Goal: Task Accomplishment & Management: Manage account settings

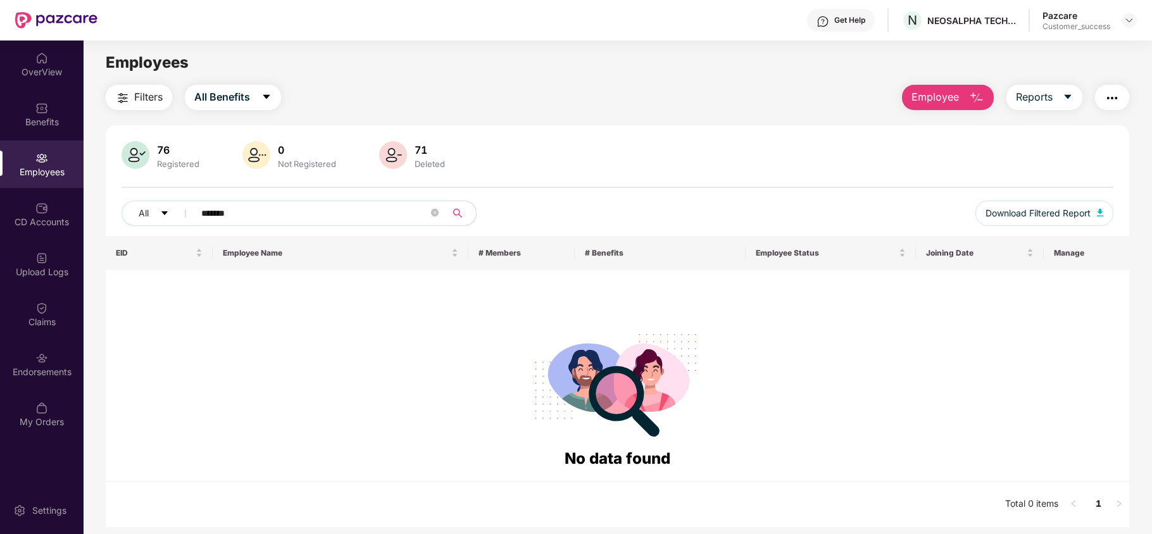
click at [251, 214] on input "*******" at bounding box center [314, 213] width 227 height 19
type input "*"
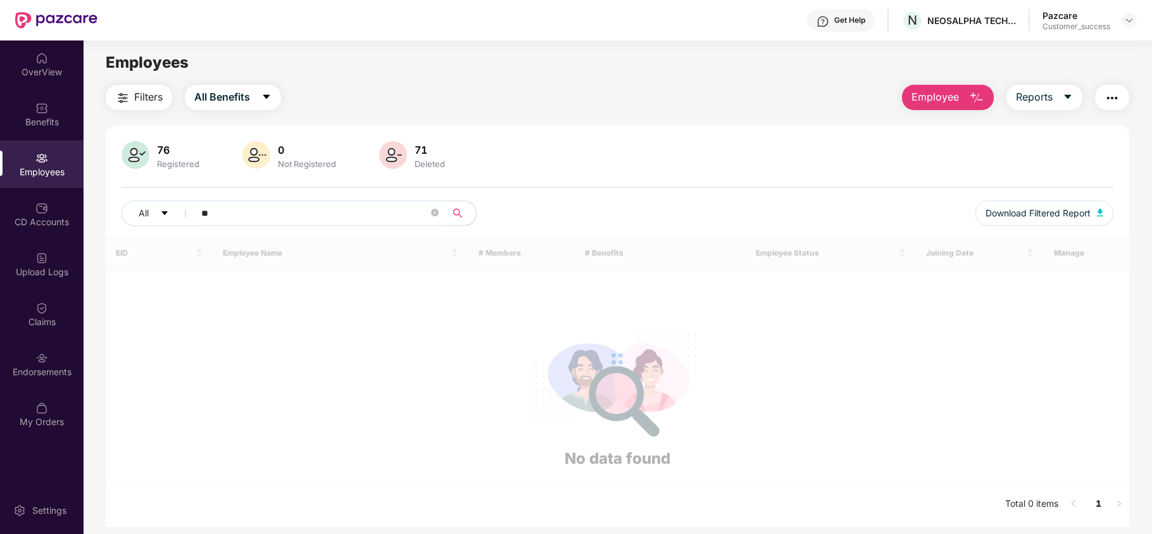
type input "*"
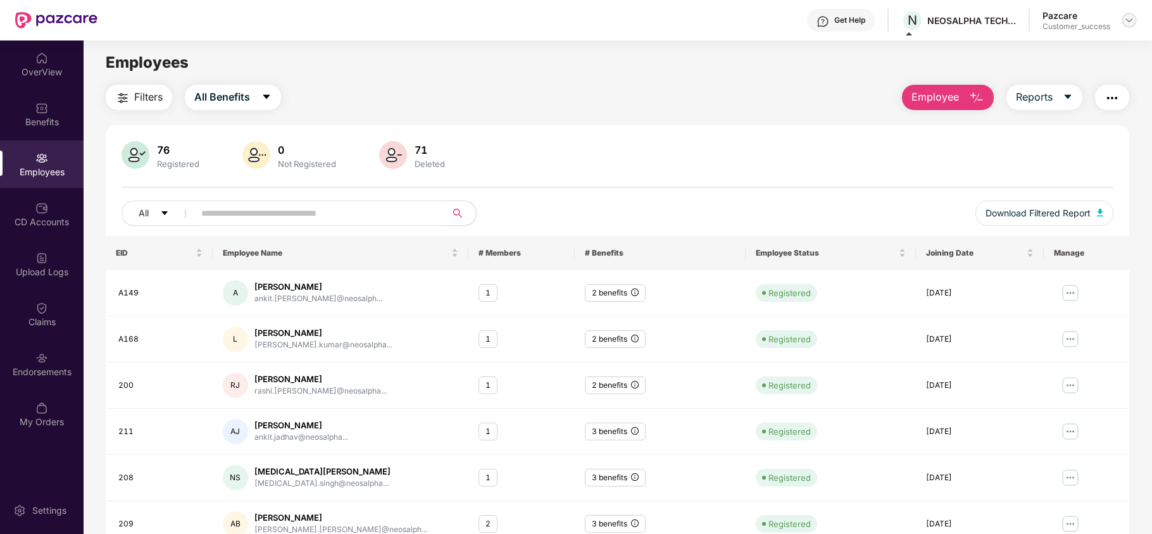
click at [1128, 20] on img at bounding box center [1129, 20] width 10 height 10
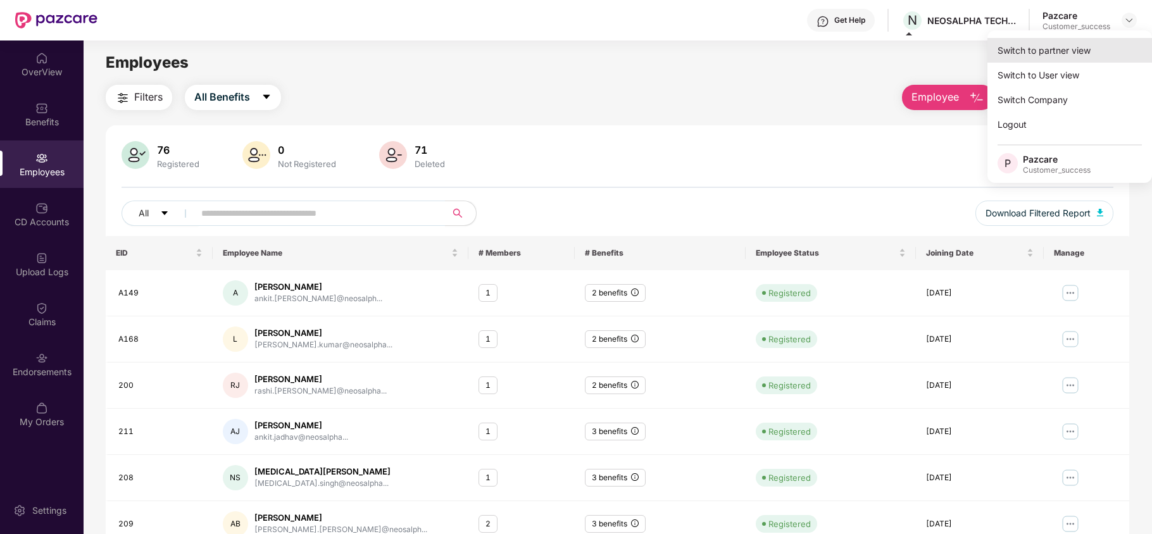
click at [1091, 43] on div "Switch to partner view" at bounding box center [1070, 50] width 165 height 25
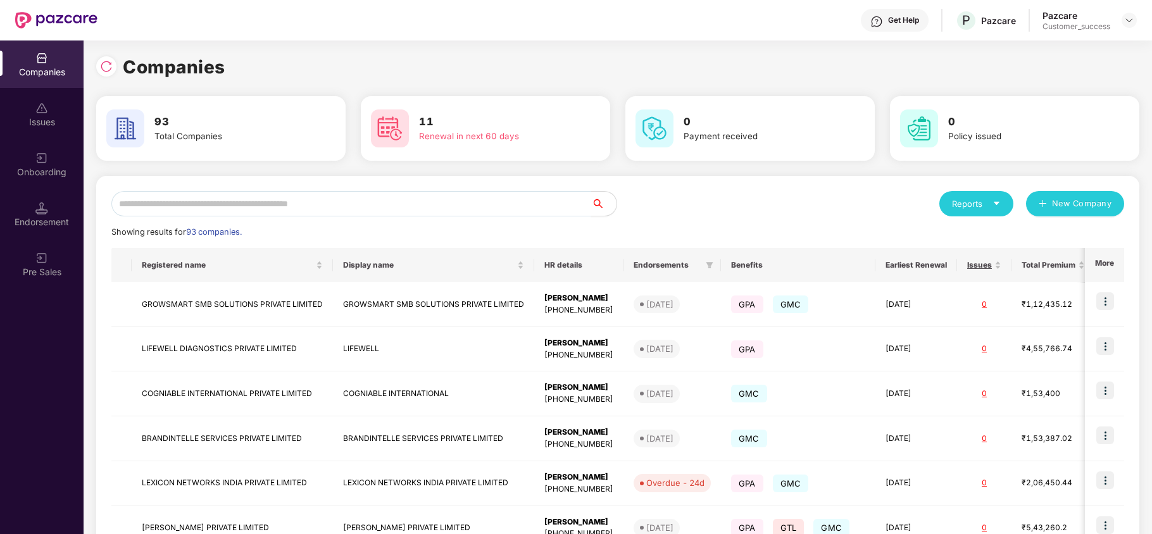
click at [446, 201] on input "text" at bounding box center [351, 203] width 480 height 25
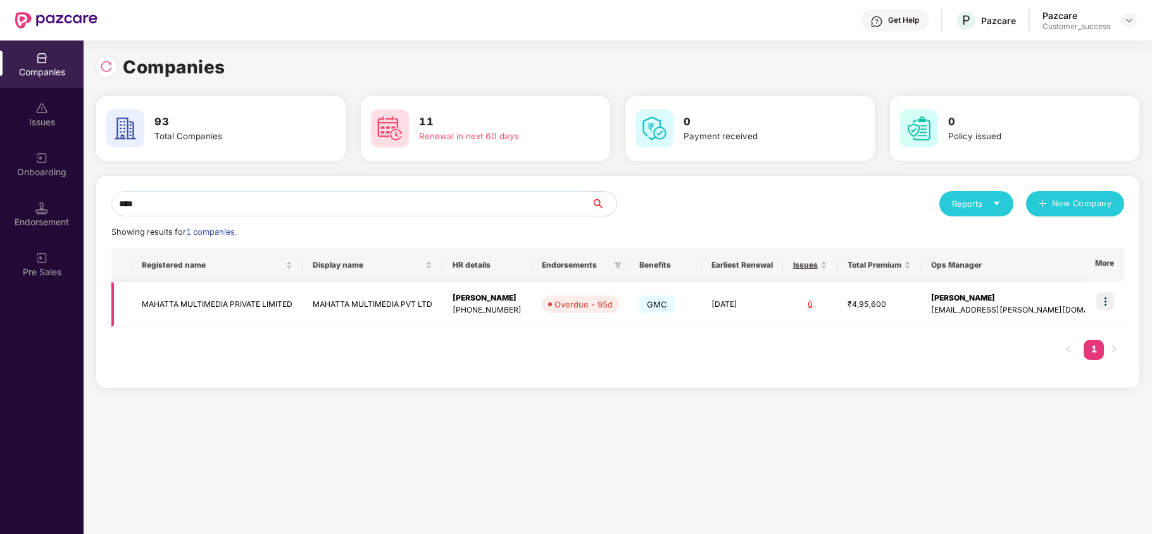
type input "****"
copy td "MAHATTA MULTIMEDIA PRIVATE LIMITED"
drag, startPoint x: 299, startPoint y: 305, endPoint x: 143, endPoint y: 317, distance: 156.8
click at [143, 317] on td "MAHATTA MULTIMEDIA PRIVATE LIMITED" at bounding box center [217, 304] width 171 height 45
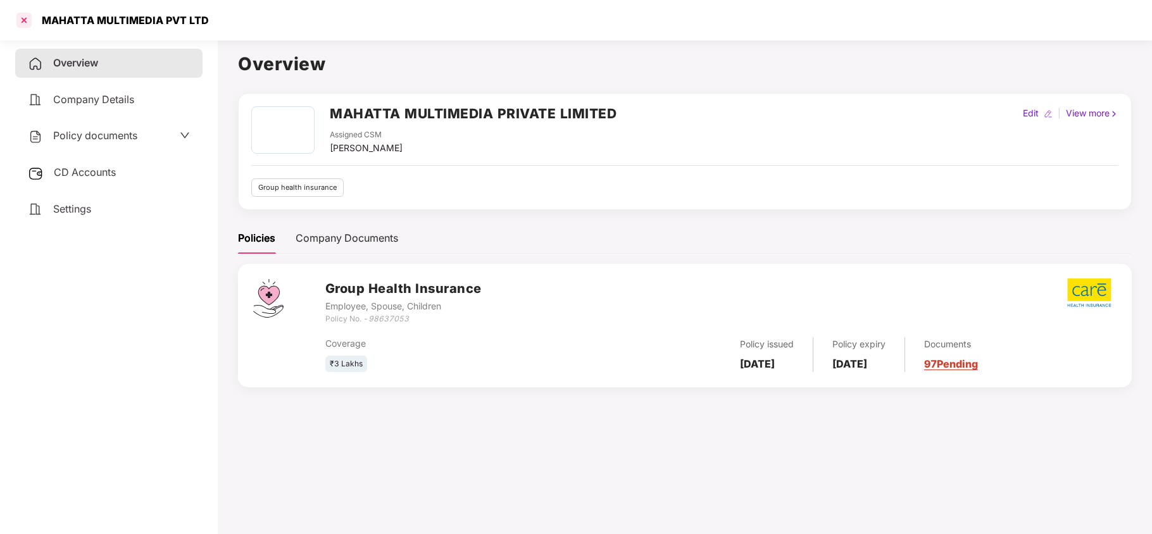
click at [23, 26] on div at bounding box center [24, 20] width 20 height 20
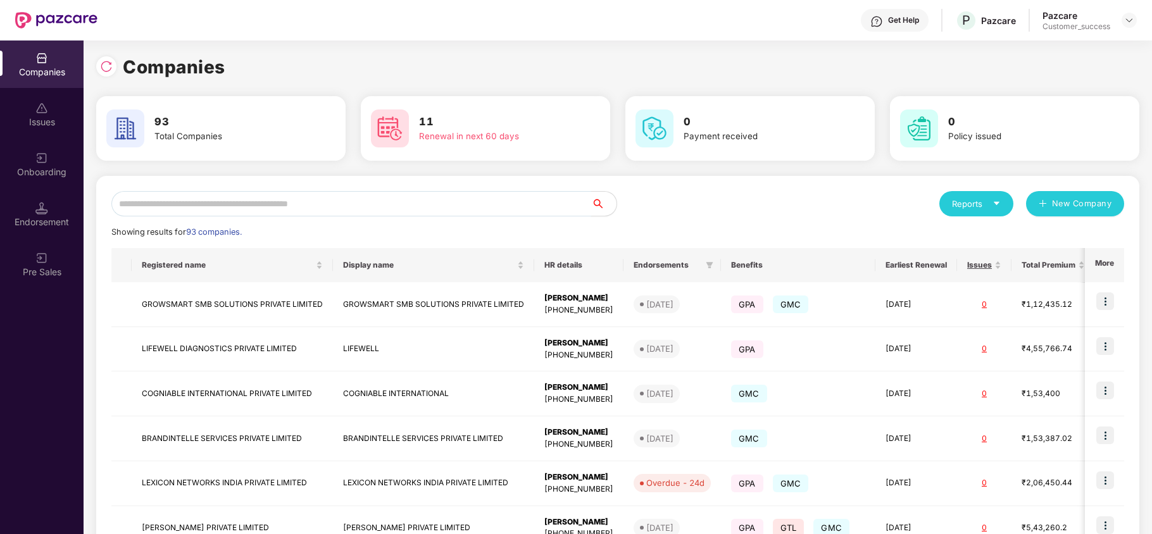
click at [205, 213] on input "text" at bounding box center [351, 203] width 480 height 25
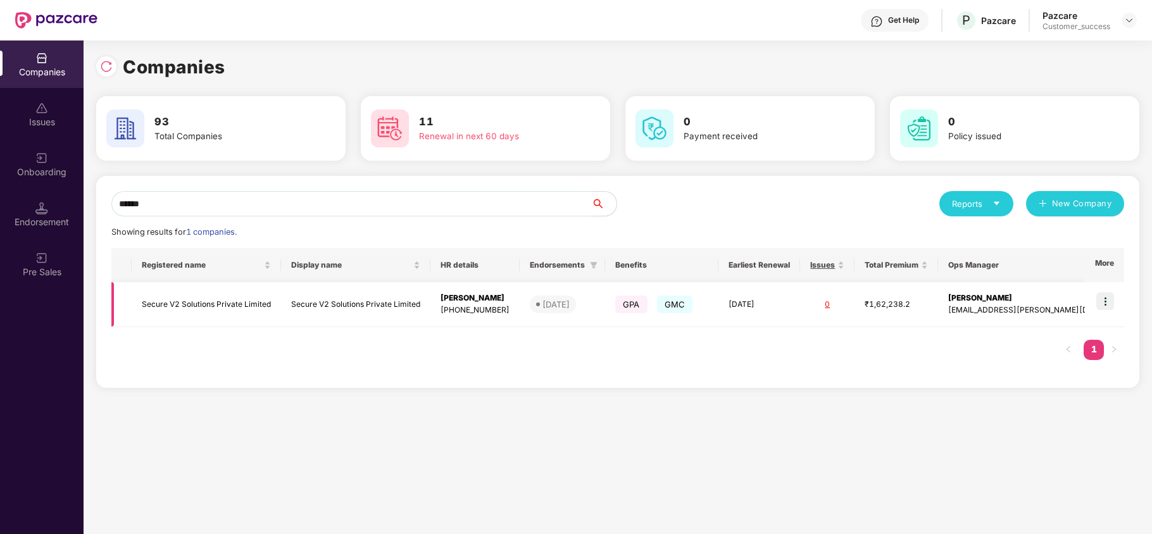
type input "******"
click at [192, 295] on td "Secure V2 Solutions Private Limited" at bounding box center [206, 304] width 149 height 45
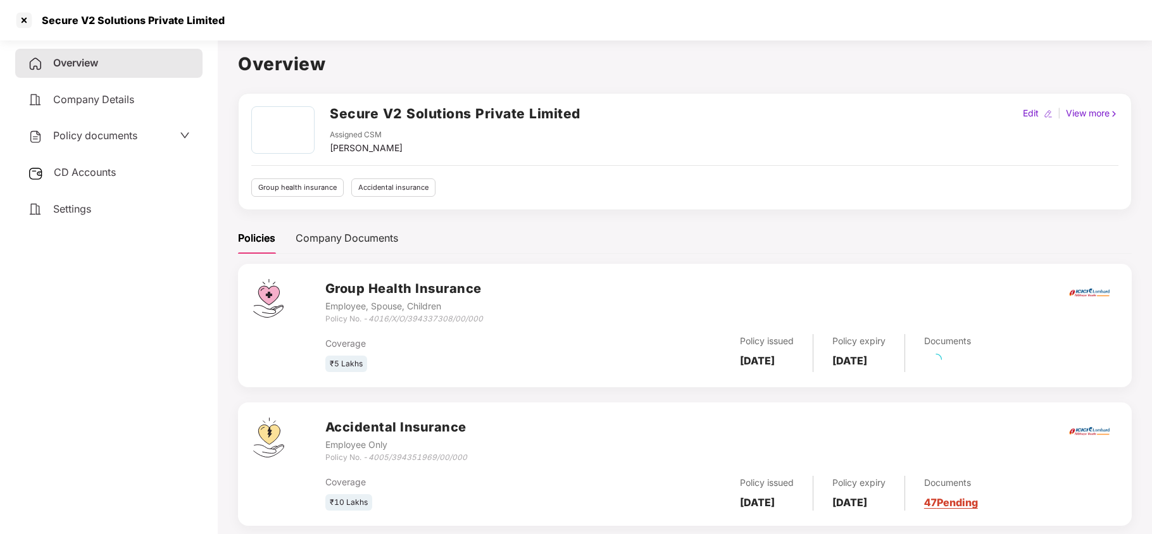
click at [120, 125] on div "Policy documents" at bounding box center [108, 136] width 187 height 29
drag, startPoint x: 120, startPoint y: 120, endPoint x: 110, endPoint y: 137, distance: 19.9
click at [110, 137] on div "Overview Company Details Policy documents CD Accounts Settings" at bounding box center [108, 136] width 187 height 175
click at [110, 137] on span "Policy documents" at bounding box center [95, 135] width 84 height 13
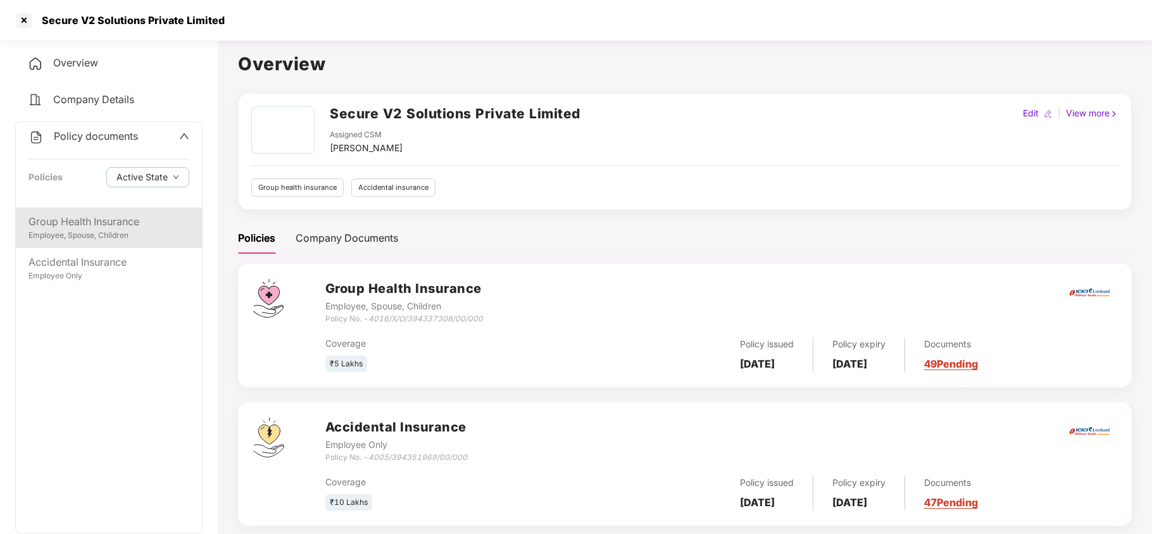
click at [92, 232] on div "Employee, Spouse, Children" at bounding box center [108, 236] width 161 height 12
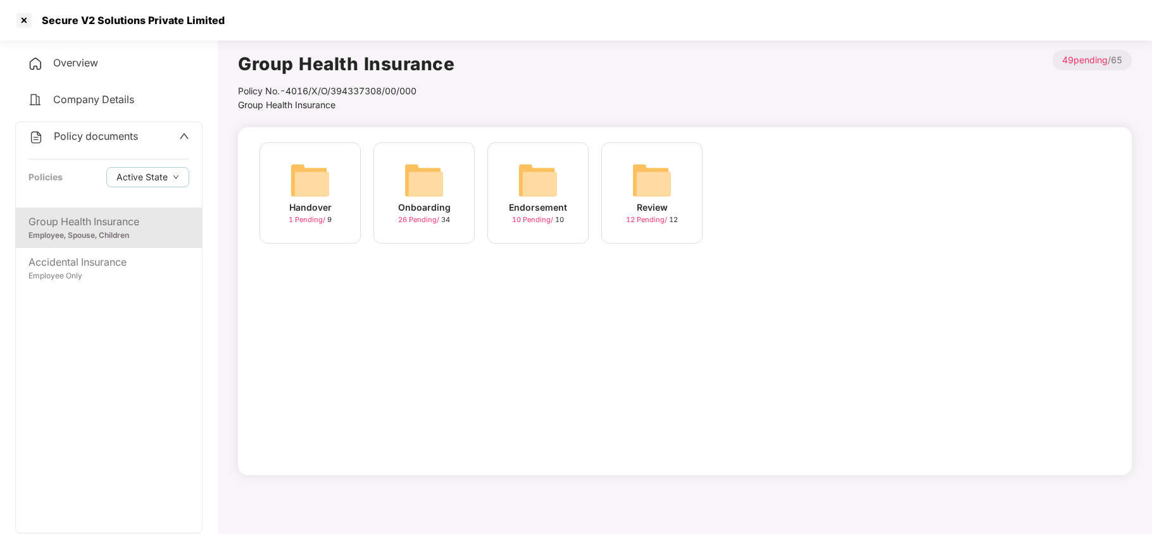
click at [537, 179] on img at bounding box center [538, 180] width 41 height 41
click at [330, 165] on div "May-2025 10 Pending / 10" at bounding box center [310, 192] width 101 height 101
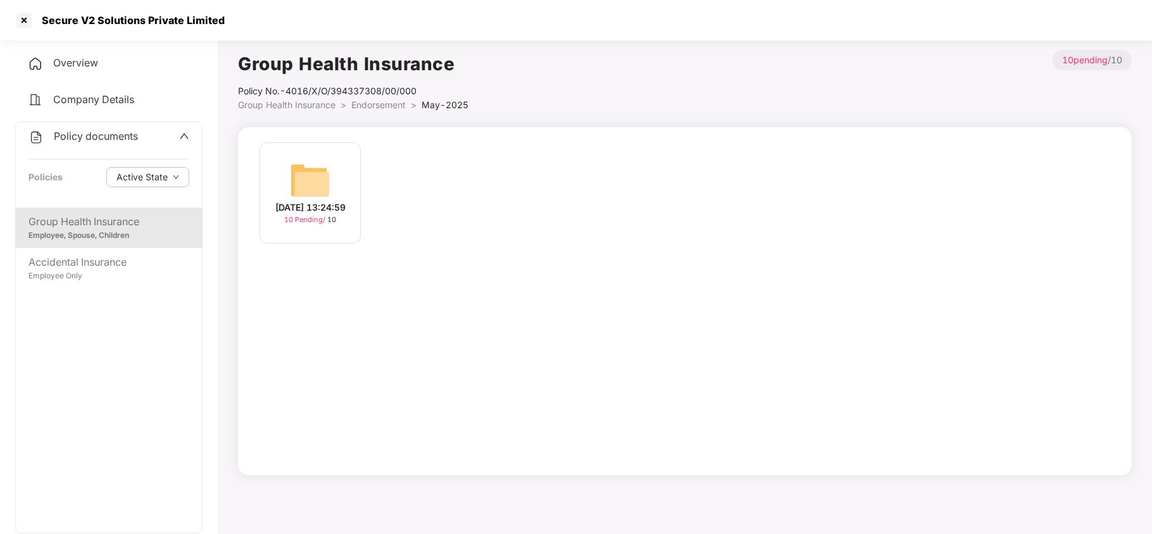
click at [332, 171] on div "[DATE] 13:24:59 10 Pending / 10" at bounding box center [310, 192] width 101 height 101
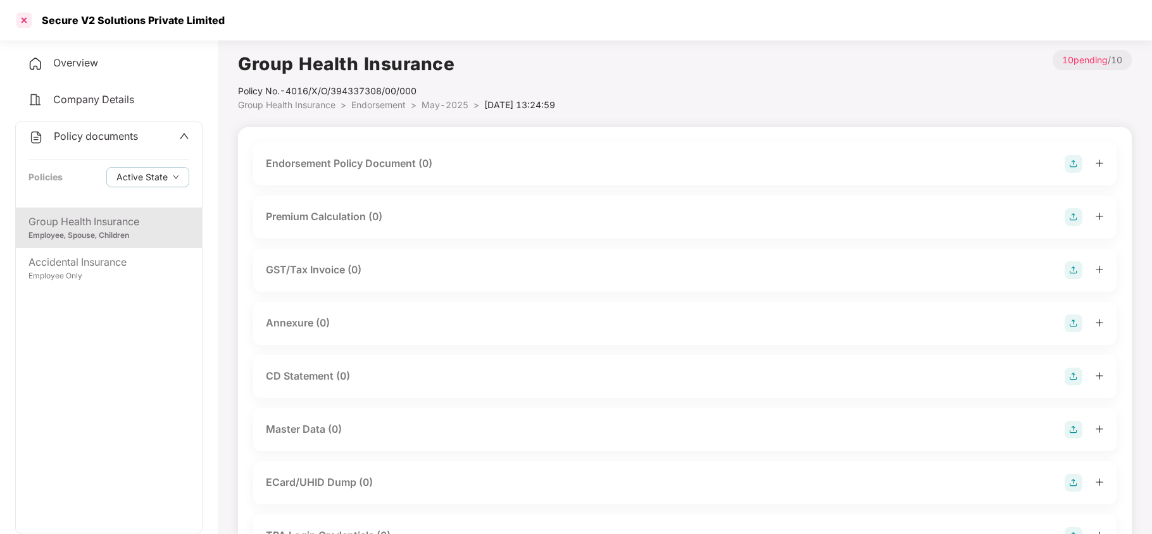
click at [28, 20] on div at bounding box center [24, 20] width 20 height 20
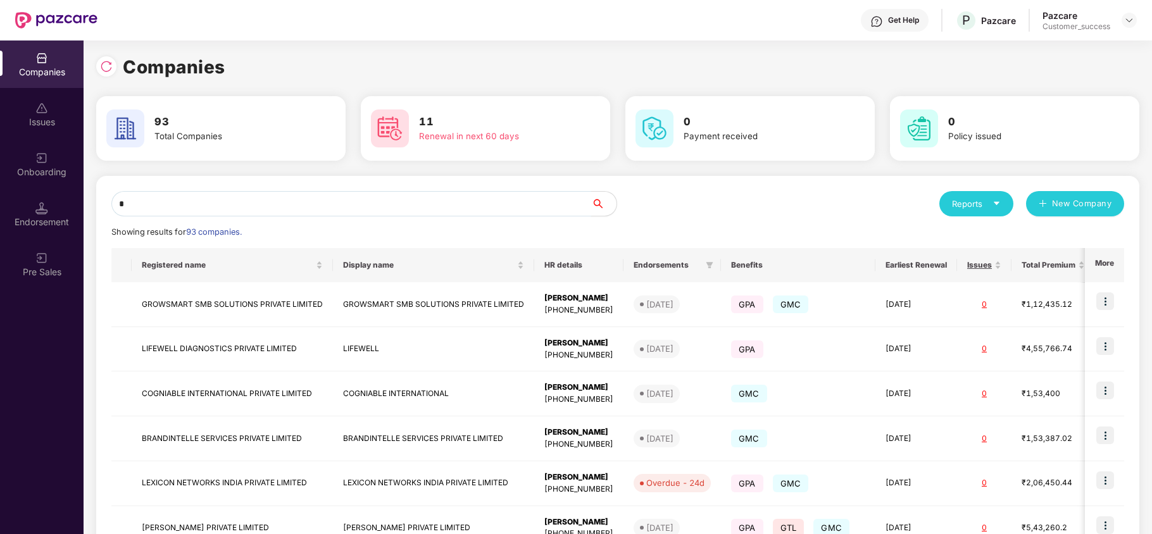
click at [229, 194] on input "*" at bounding box center [351, 203] width 480 height 25
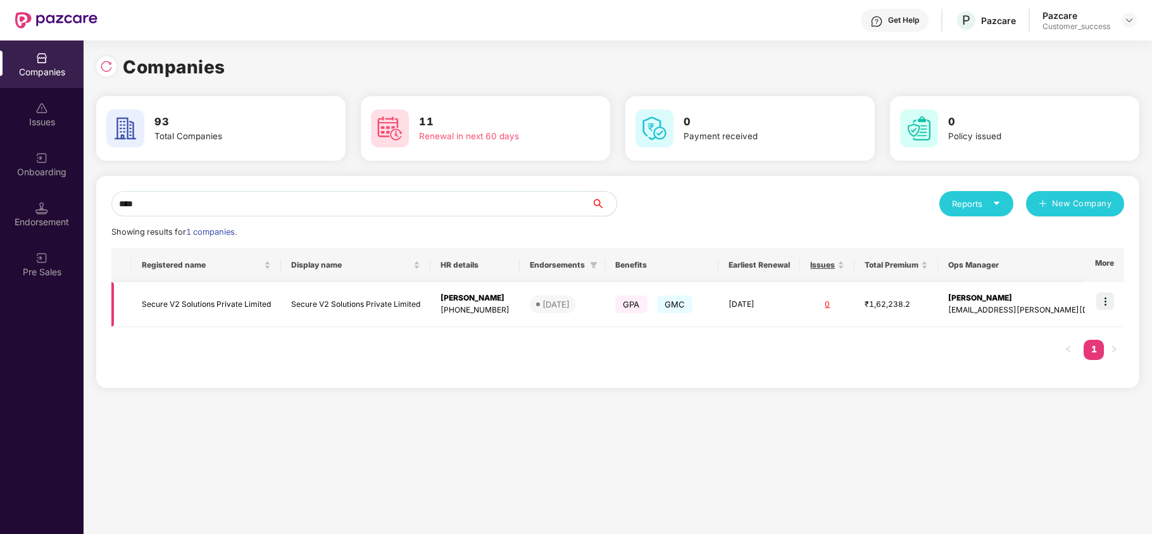
type input "****"
copy tr "Secure V2 Solutions Private Limited"
drag, startPoint x: 274, startPoint y: 301, endPoint x: 125, endPoint y: 301, distance: 148.8
click at [125, 301] on tr "Secure V2 Solutions Private Limited Secure V2 Solutions Private Limited [PERSON…" at bounding box center [651, 304] width 1080 height 45
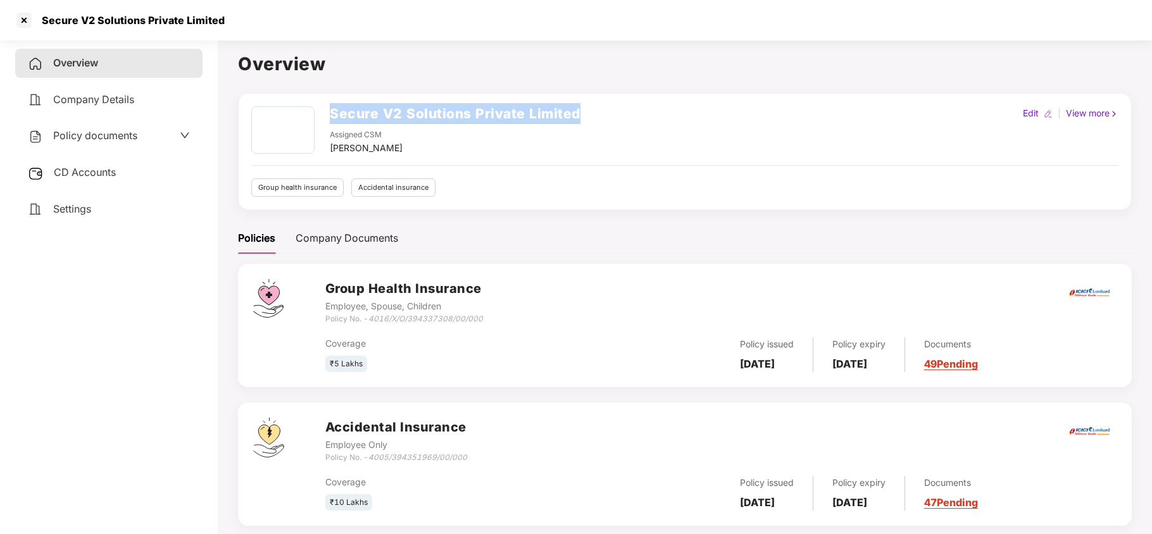
drag, startPoint x: 330, startPoint y: 104, endPoint x: 584, endPoint y: 113, distance: 253.4
click at [584, 113] on div "Secure V2 Solutions Private Limited Assigned CSM [PERSON_NAME] Edit | View more" at bounding box center [684, 130] width 867 height 49
copy h2 "Secure V2 Solutions Private Limited"
click at [21, 24] on div at bounding box center [24, 20] width 20 height 20
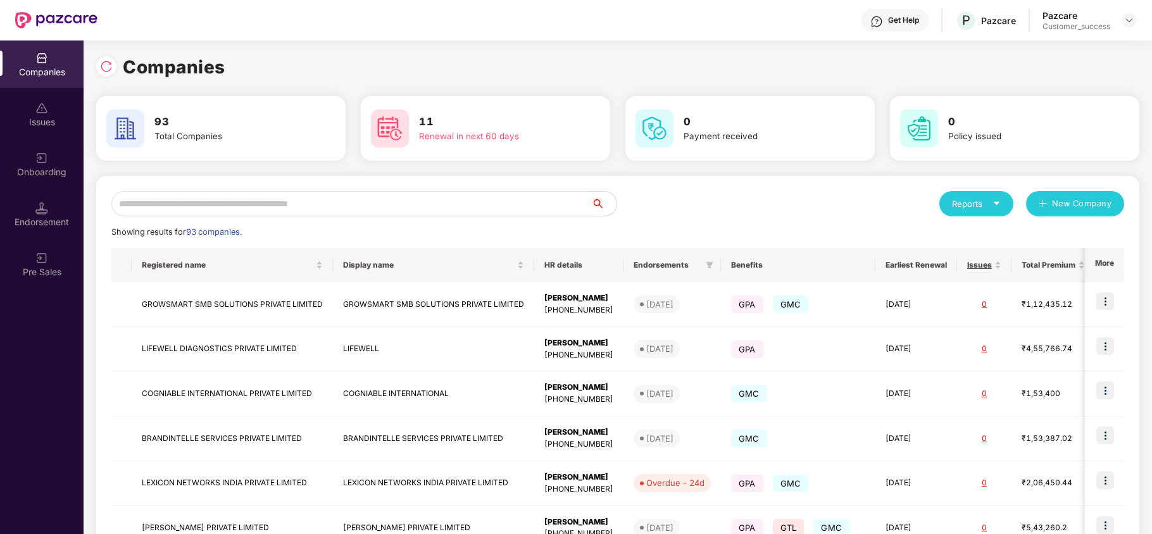
click at [222, 211] on input "text" at bounding box center [351, 203] width 480 height 25
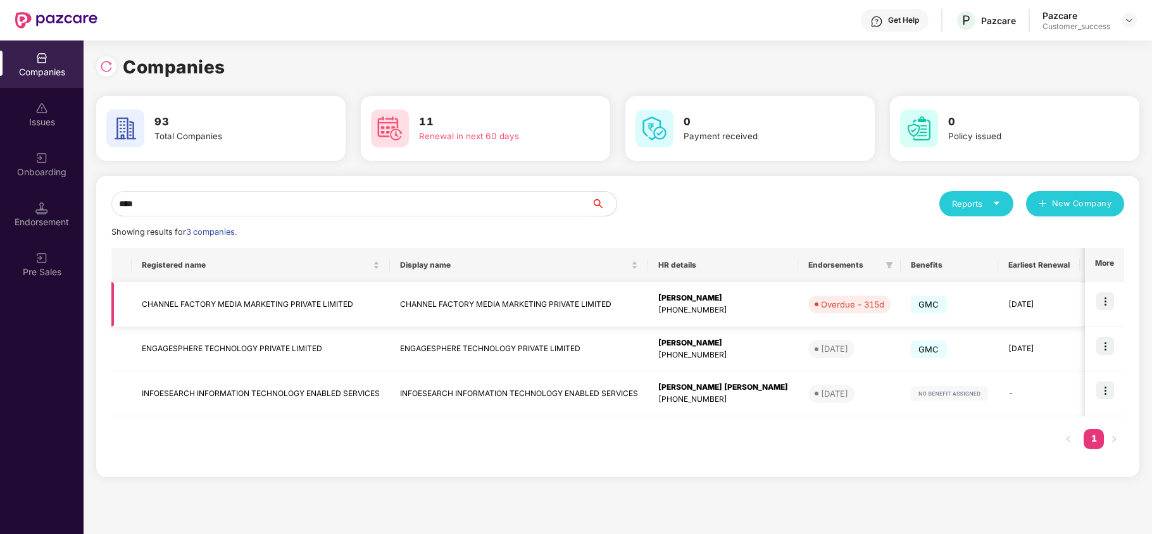
type input "****"
click at [1108, 305] on img at bounding box center [1106, 301] width 18 height 18
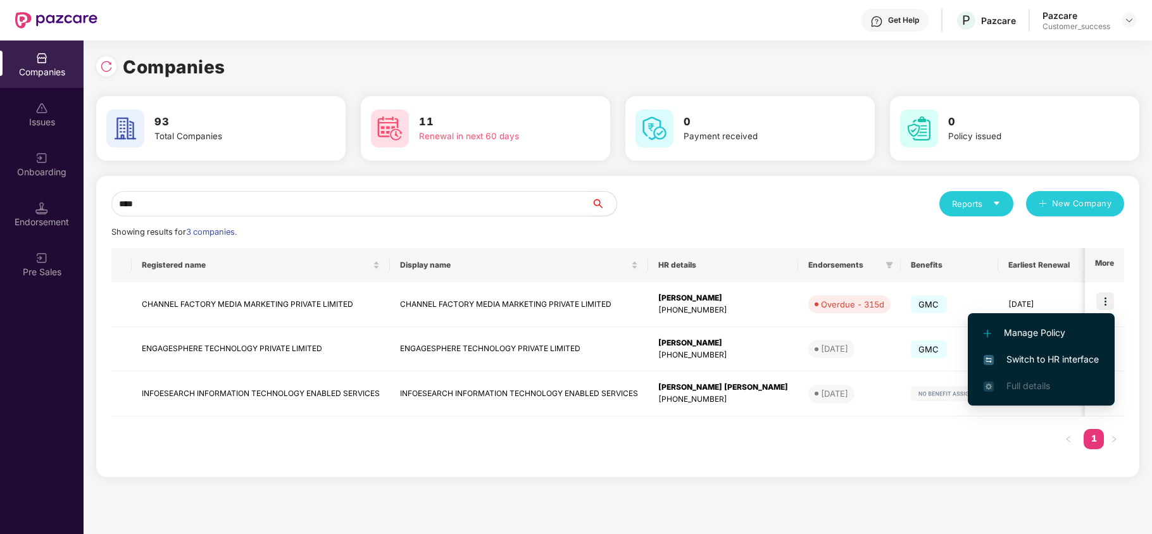
click at [1085, 355] on span "Switch to HR interface" at bounding box center [1041, 360] width 115 height 14
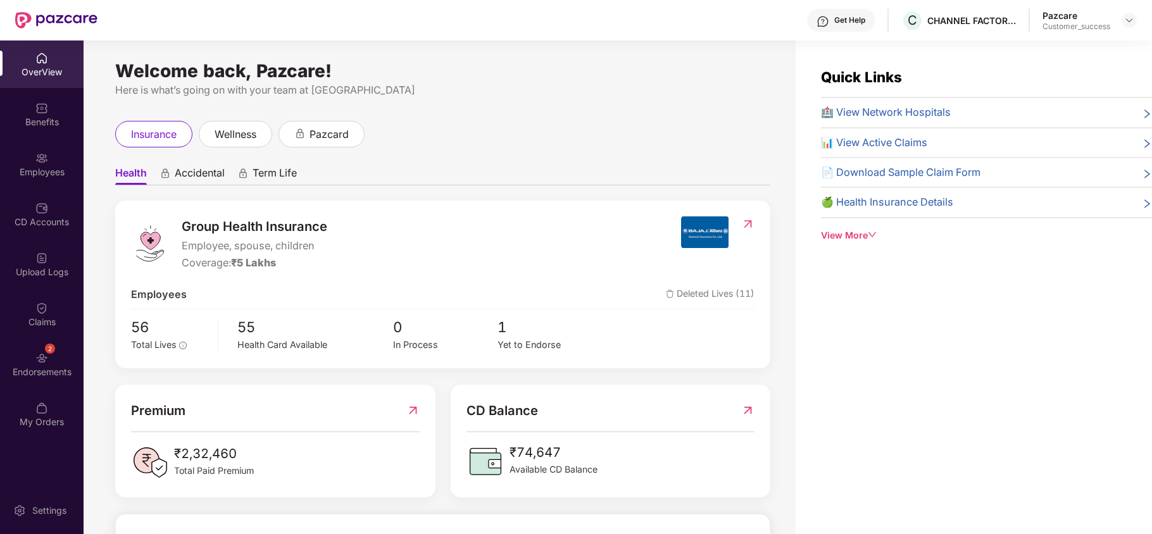
click at [39, 367] on div "Endorsements" at bounding box center [42, 372] width 84 height 13
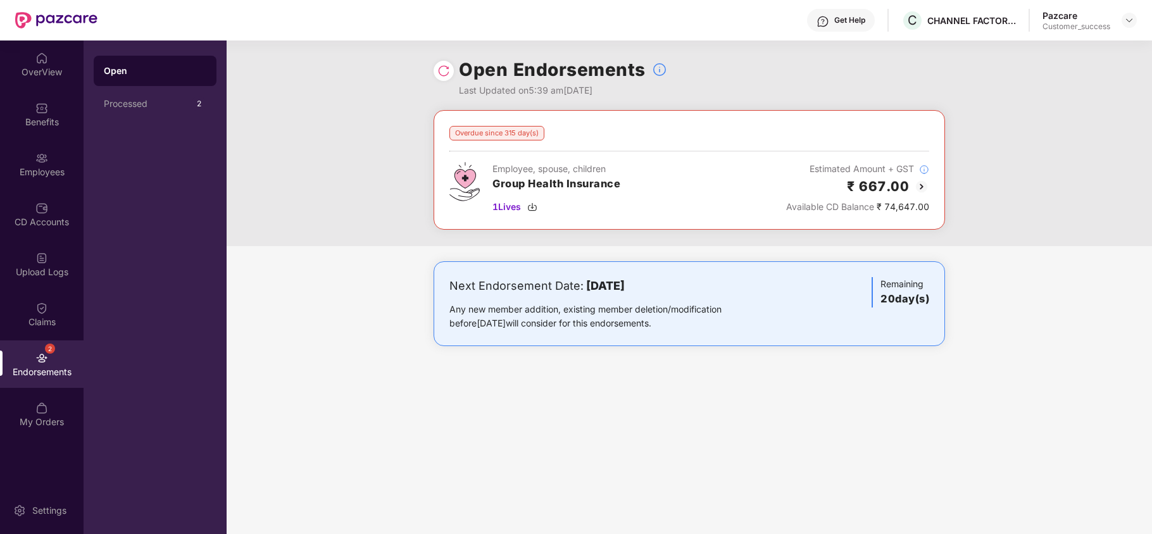
click at [925, 189] on img at bounding box center [921, 186] width 15 height 15
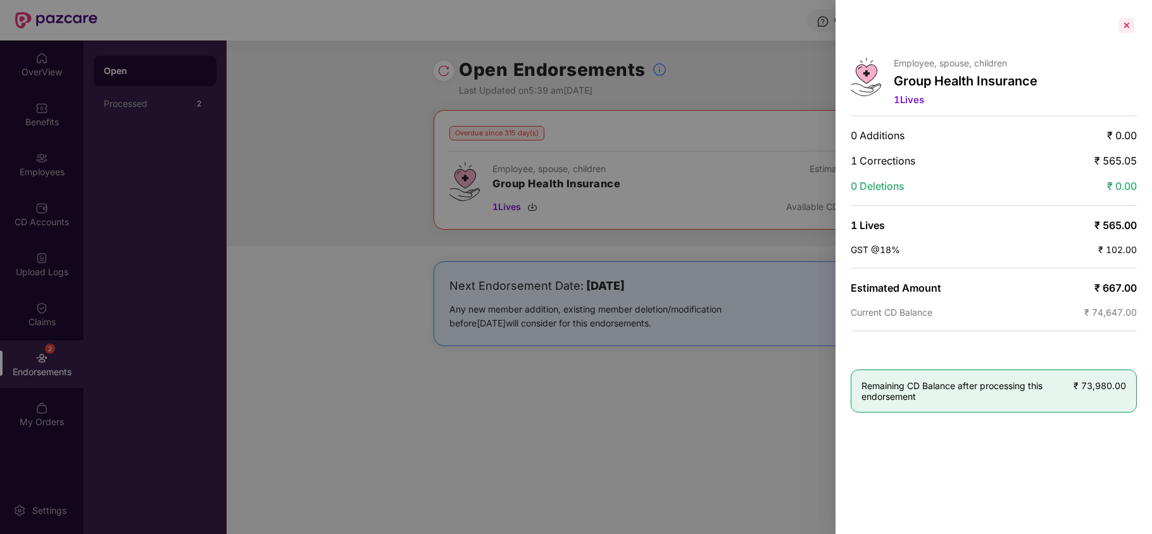
click at [1128, 22] on div at bounding box center [1127, 25] width 20 height 20
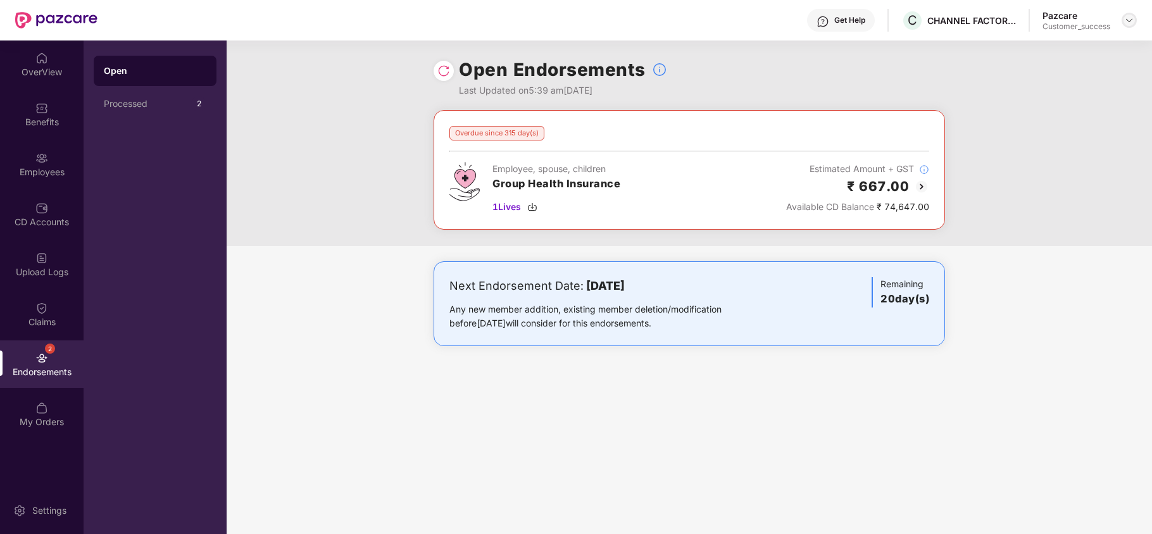
click at [1123, 16] on div at bounding box center [1129, 20] width 15 height 15
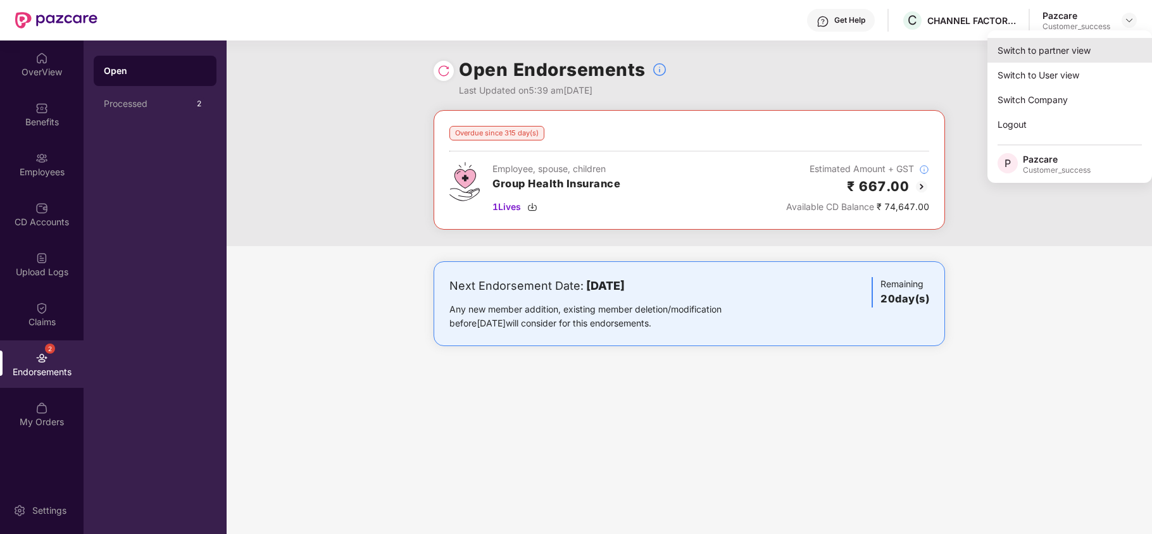
click at [1095, 38] on div "Switch to partner view" at bounding box center [1070, 50] width 165 height 25
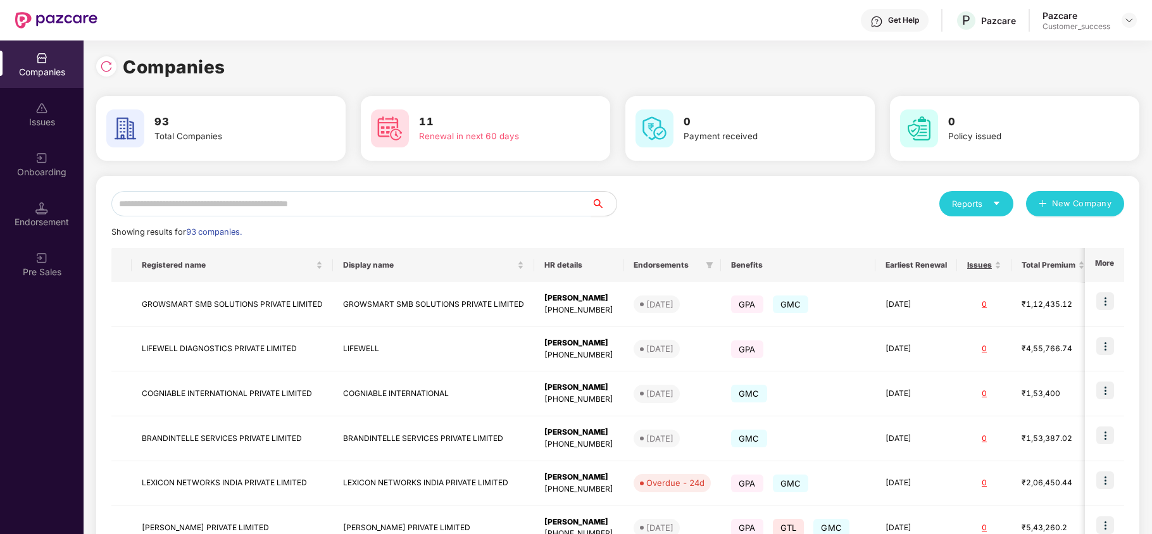
click at [328, 199] on input "text" at bounding box center [351, 203] width 480 height 25
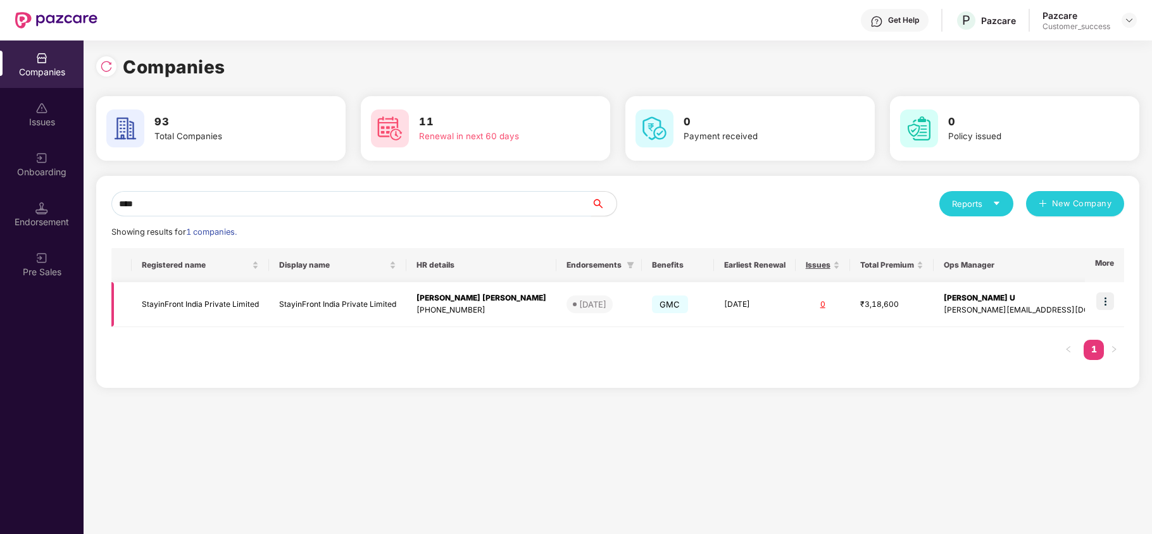
type input "****"
click at [213, 314] on td "StayinFront India Private Limited" at bounding box center [200, 304] width 137 height 45
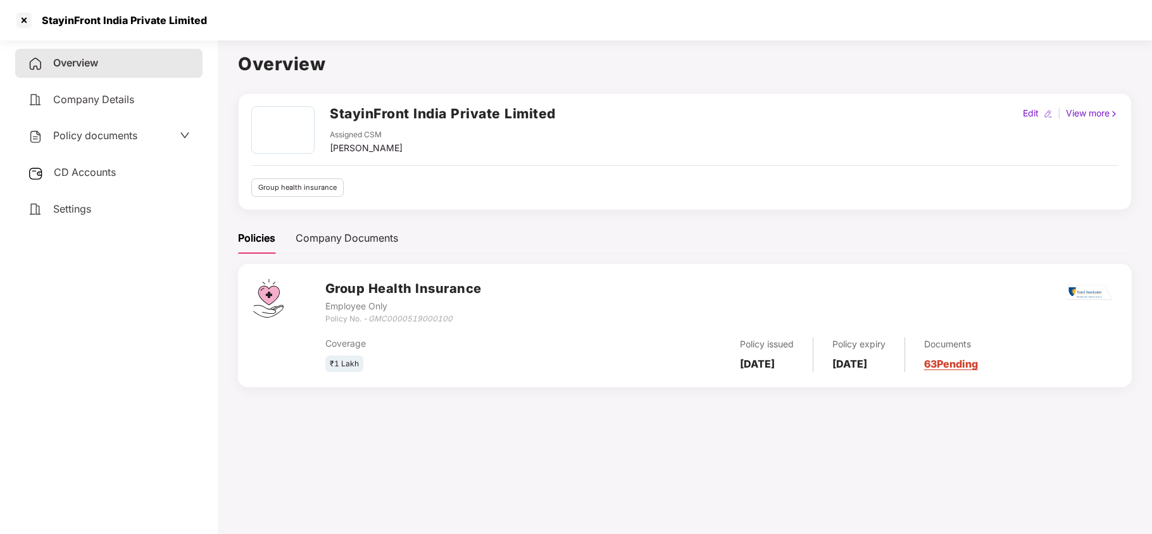
click at [128, 142] on div "Policy documents" at bounding box center [83, 136] width 110 height 16
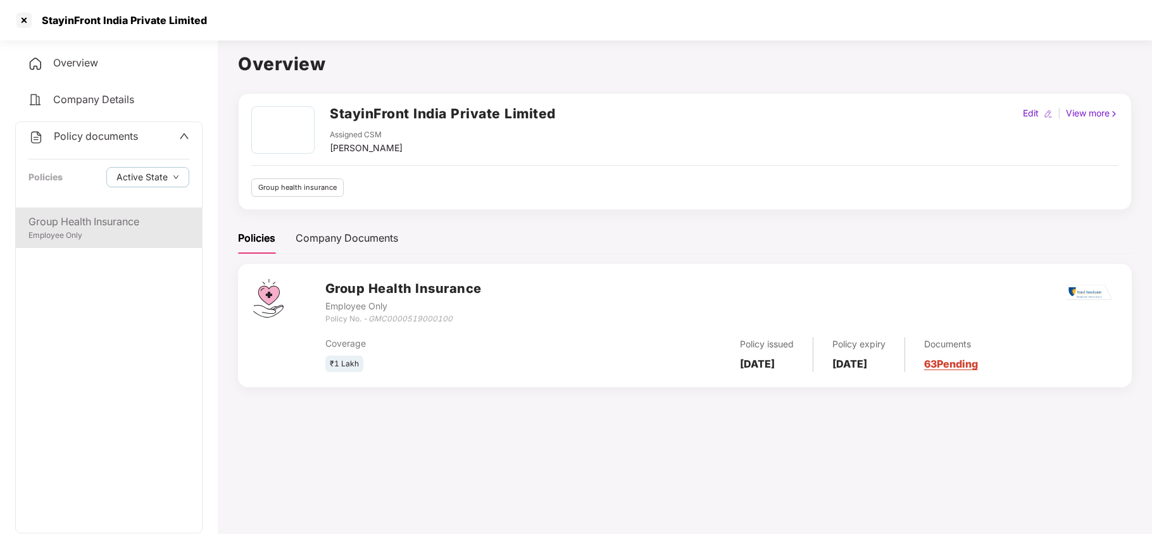
click at [99, 224] on div "Group Health Insurance" at bounding box center [108, 222] width 161 height 16
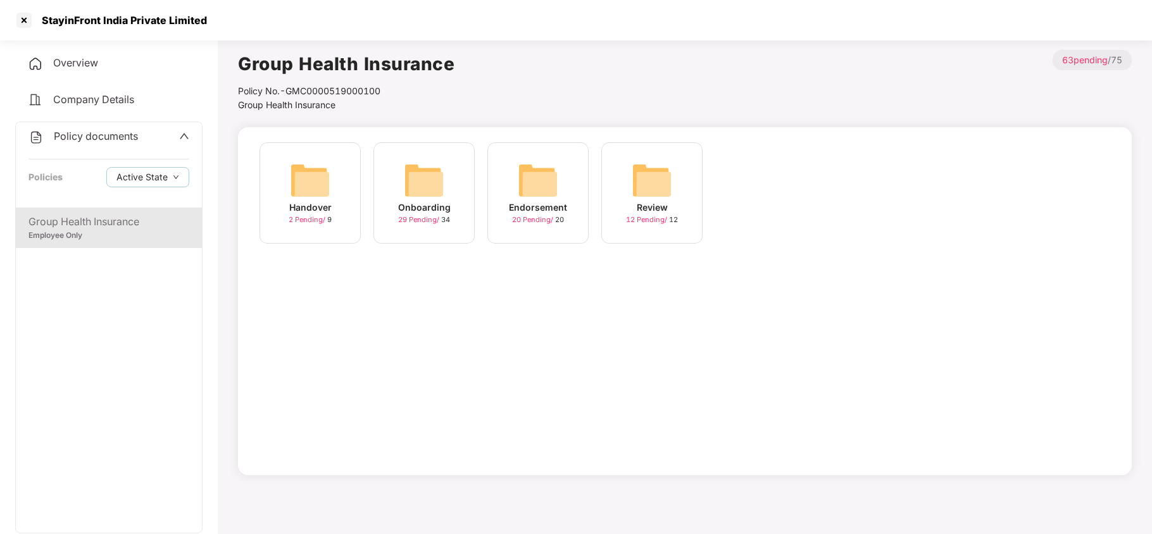
click at [552, 182] on img at bounding box center [538, 180] width 41 height 41
click at [622, 168] on div "August-2025 10 Pending / 10" at bounding box center [651, 192] width 101 height 101
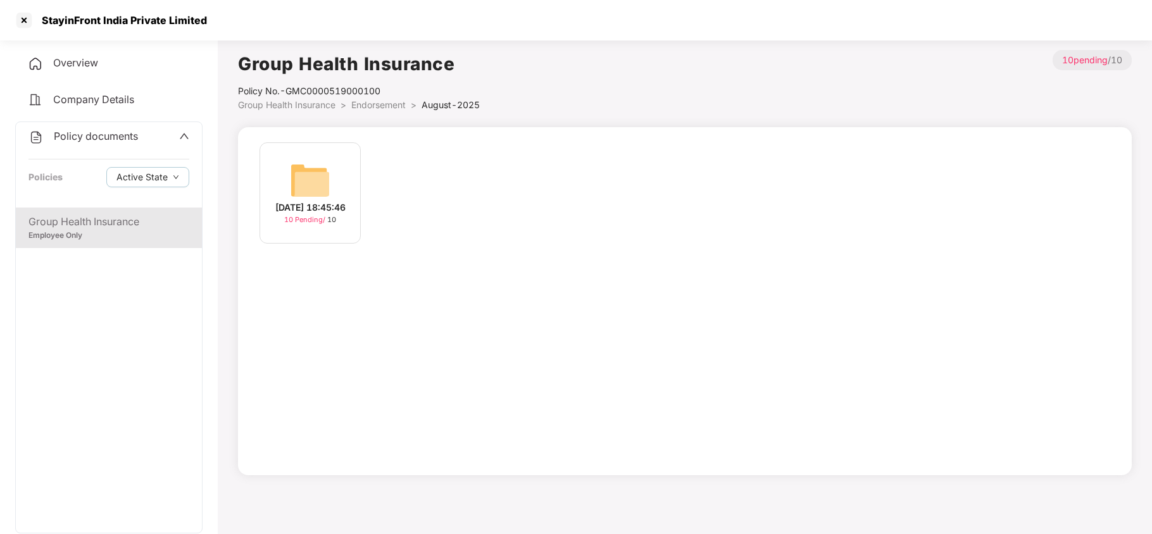
click at [315, 168] on img at bounding box center [310, 180] width 41 height 41
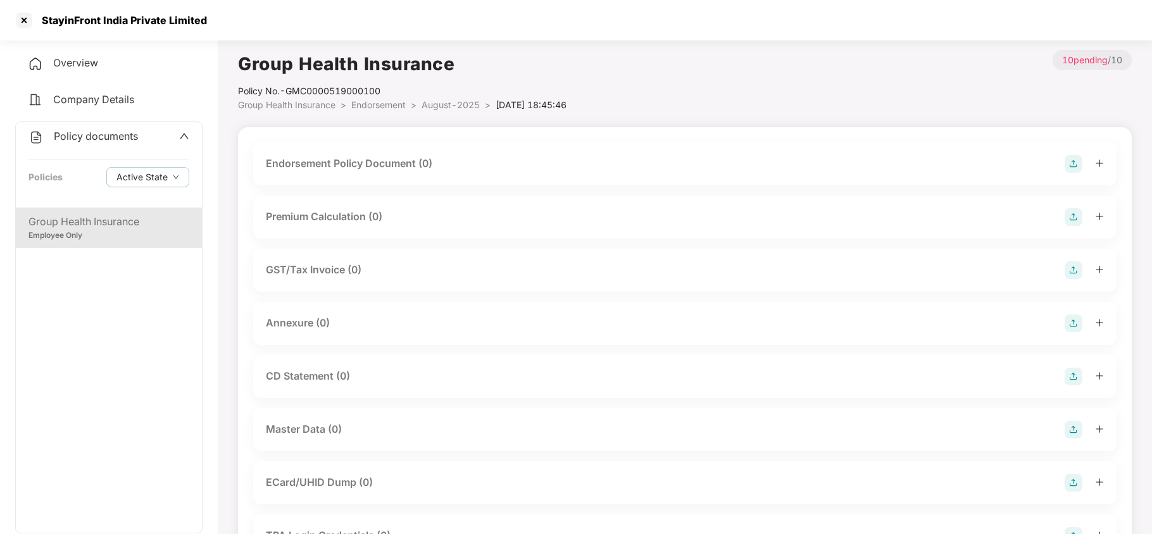
click at [443, 98] on li "August-2025 >" at bounding box center [459, 105] width 74 height 14
click at [443, 105] on span "August-2025" at bounding box center [451, 104] width 58 height 11
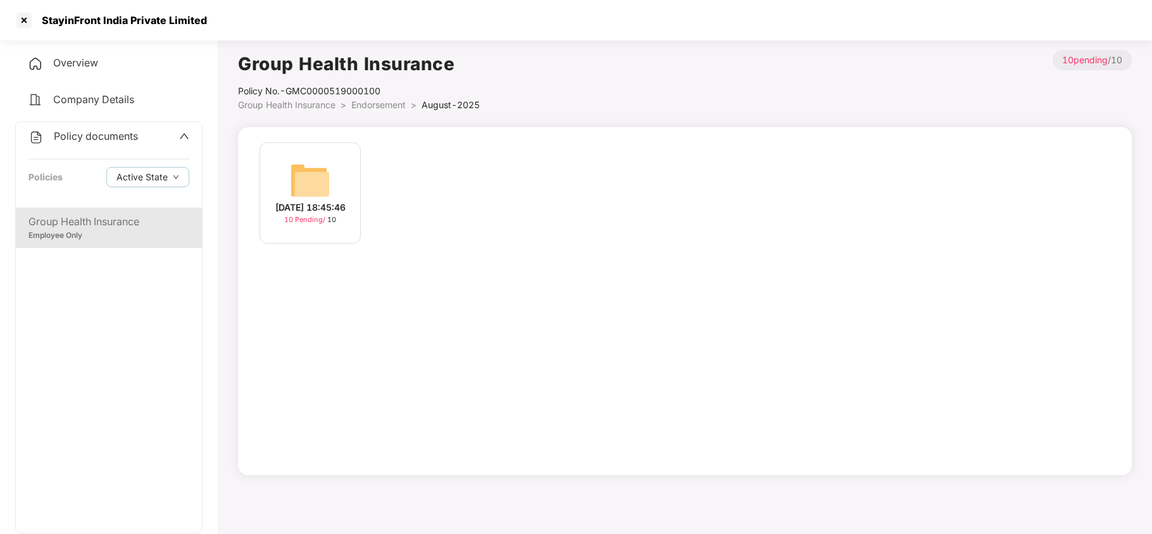
click at [375, 104] on span "Endorsement" at bounding box center [378, 104] width 54 height 11
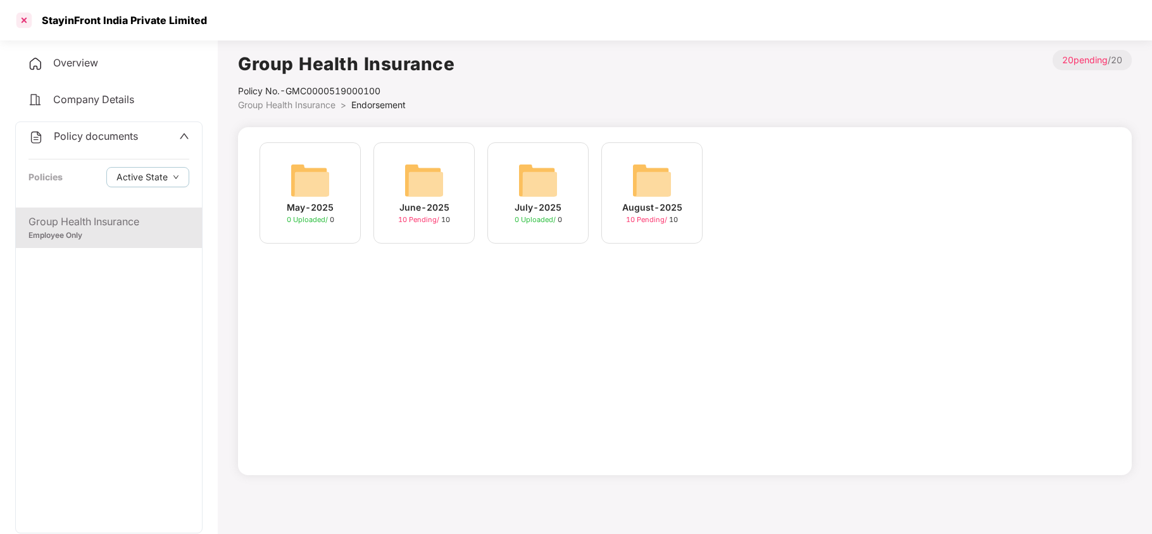
click at [27, 16] on div at bounding box center [24, 20] width 20 height 20
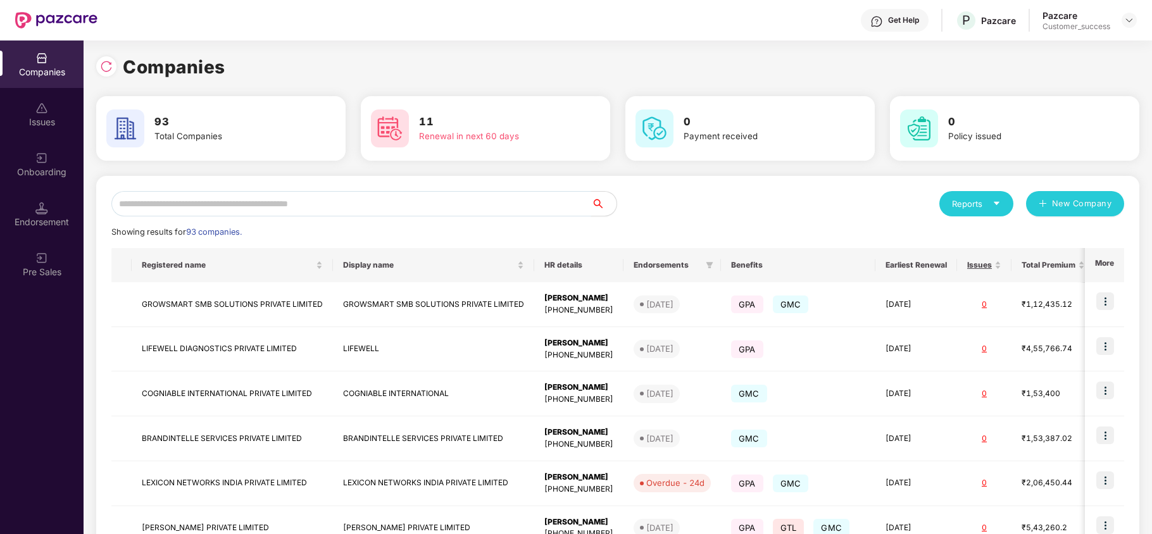
click at [233, 209] on input "text" at bounding box center [351, 203] width 480 height 25
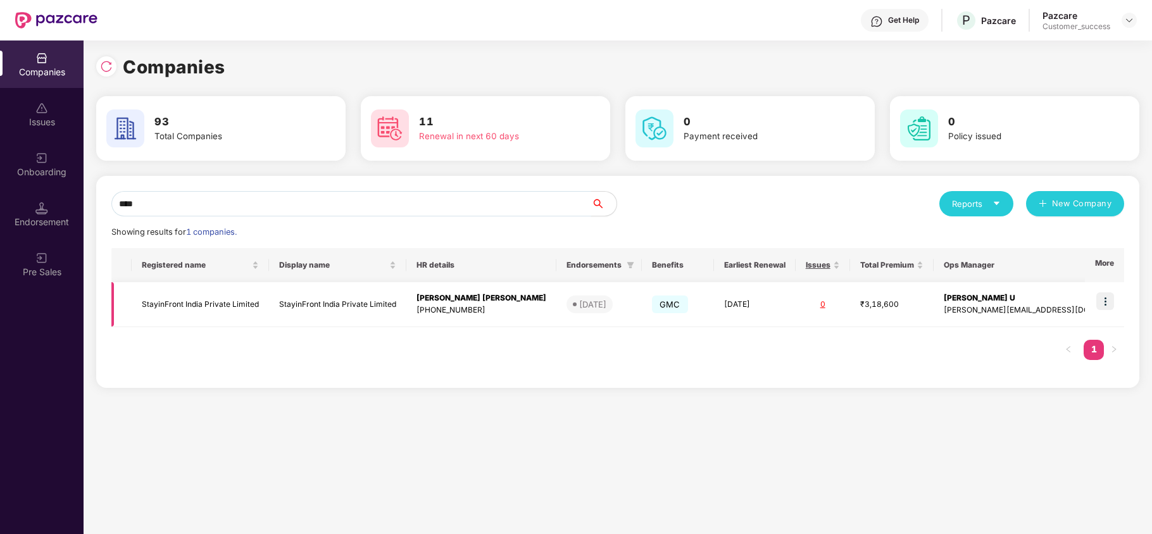
type input "****"
copy td "StayinFront India Private Limited"
drag, startPoint x: 144, startPoint y: 301, endPoint x: 268, endPoint y: 306, distance: 124.2
click at [268, 306] on td "StayinFront India Private Limited" at bounding box center [200, 304] width 137 height 45
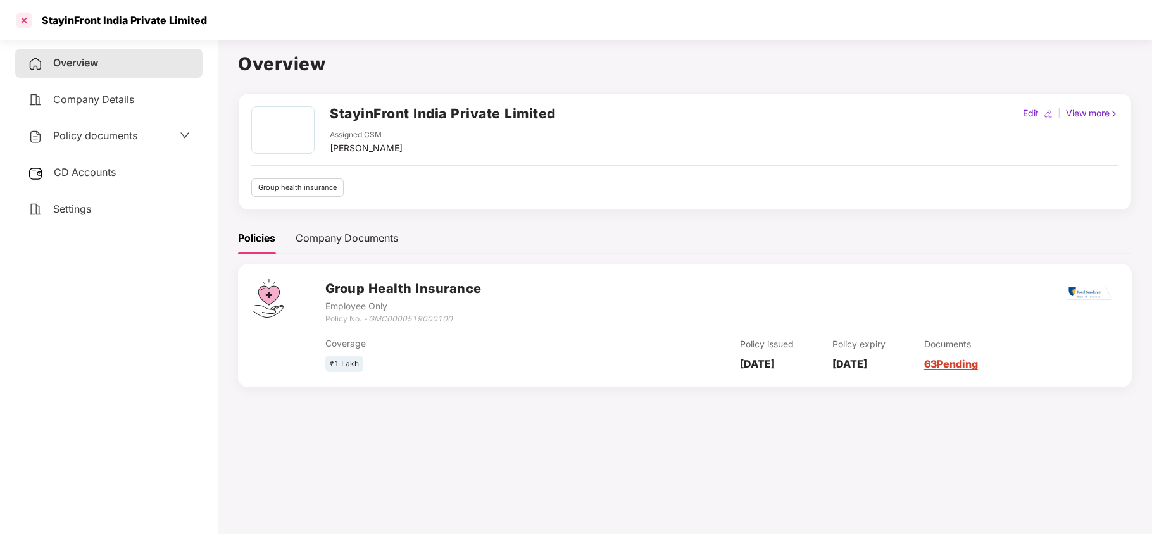
click at [28, 25] on div at bounding box center [24, 20] width 20 height 20
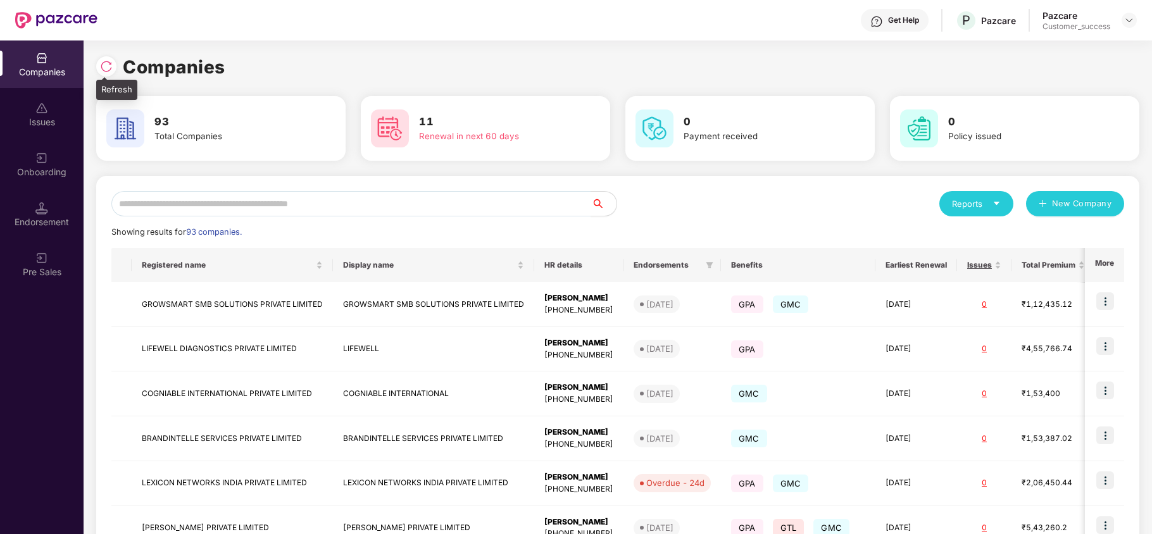
click at [107, 73] on div at bounding box center [106, 66] width 20 height 20
click at [210, 191] on input "text" at bounding box center [351, 203] width 480 height 25
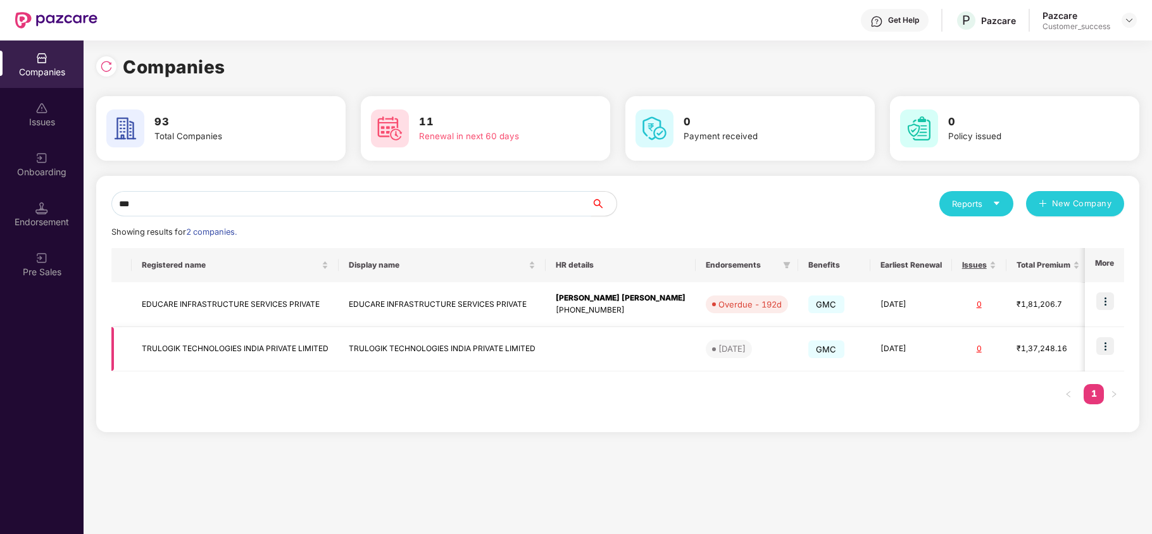
type input "***"
click at [199, 348] on td "TRULOGIK TECHNOLOGIES INDIA PRIVATE LIMITED" at bounding box center [235, 349] width 207 height 45
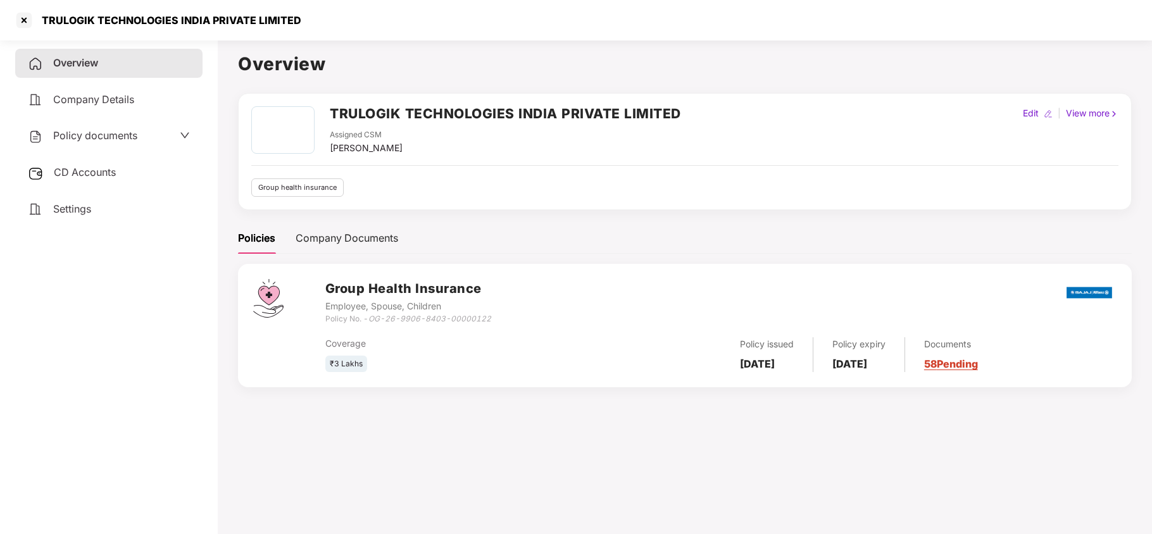
click at [127, 140] on span "Policy documents" at bounding box center [95, 135] width 84 height 13
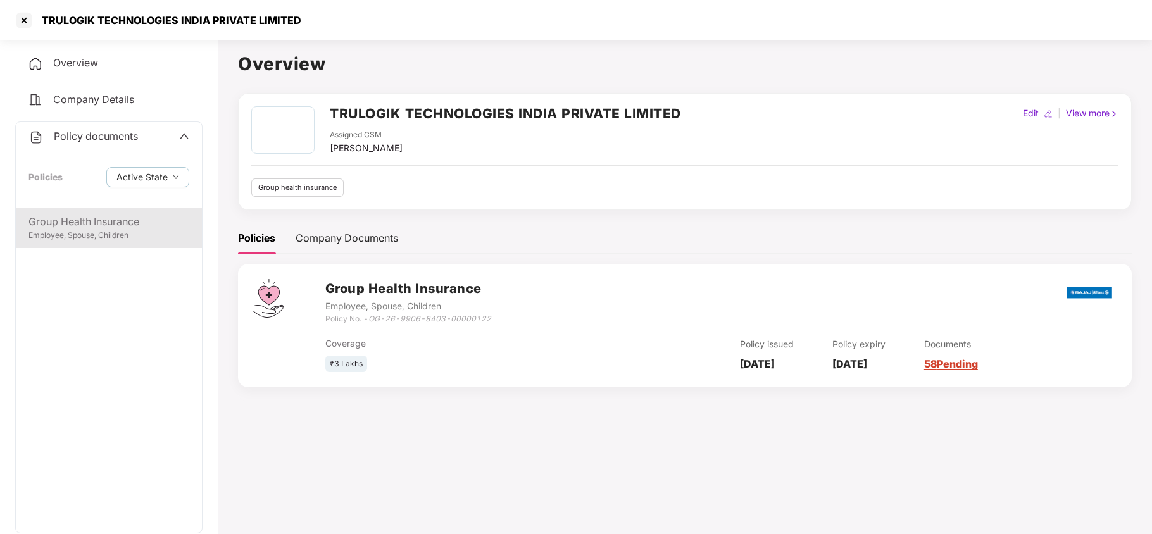
click at [105, 223] on div "Group Health Insurance" at bounding box center [108, 222] width 161 height 16
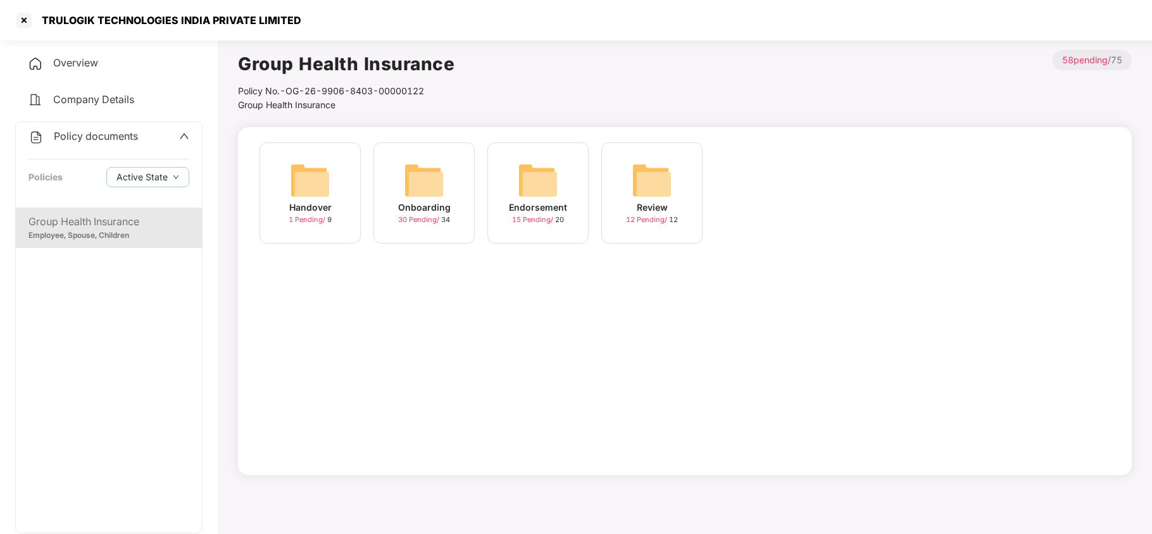
click at [504, 184] on div "Endorsement 15 Pending / 20" at bounding box center [537, 192] width 101 height 101
click at [539, 168] on img at bounding box center [538, 180] width 41 height 41
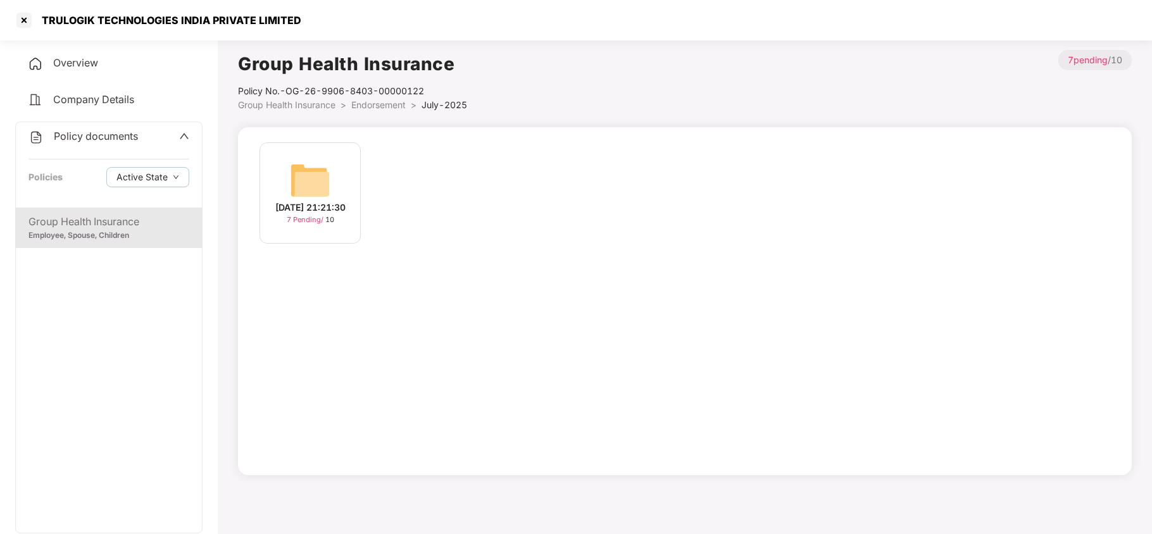
click at [336, 175] on div "[DATE] 21:21:30 7 Pending / 10" at bounding box center [310, 192] width 101 height 101
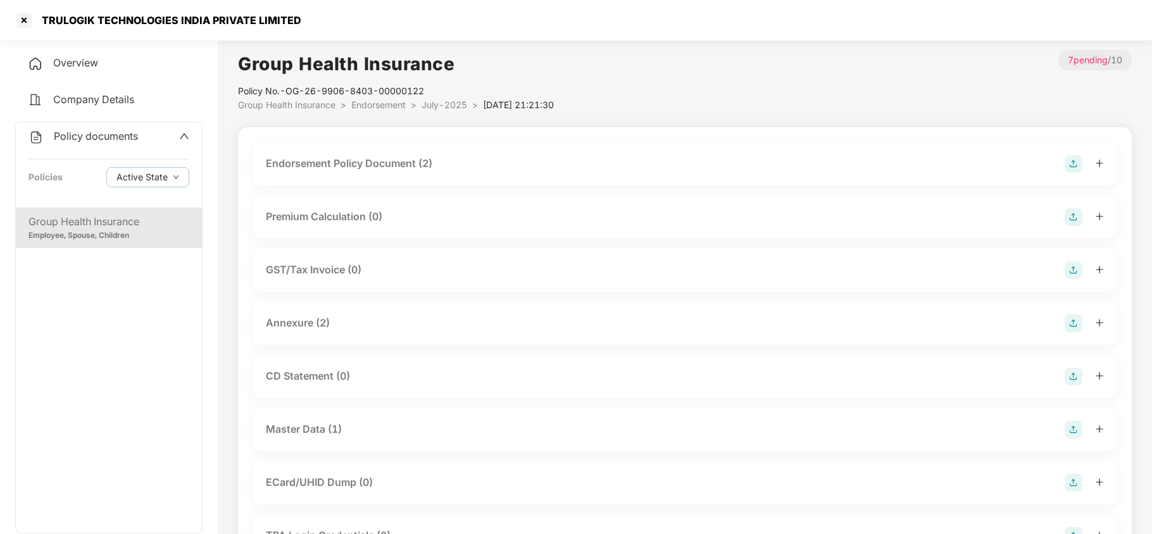
click at [372, 432] on div "Master Data (1)" at bounding box center [685, 430] width 838 height 18
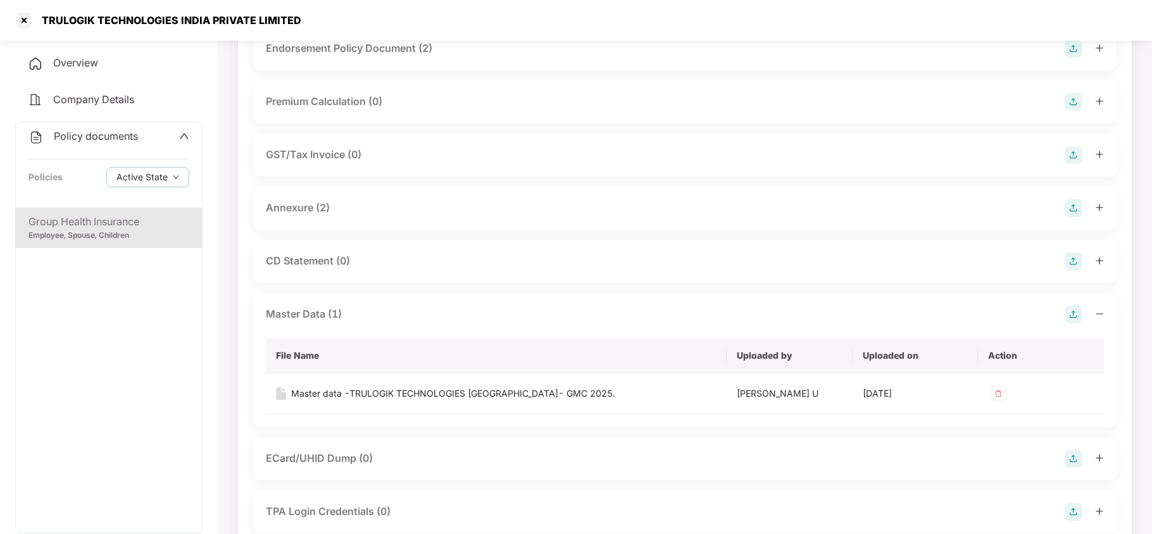
scroll to position [119, 0]
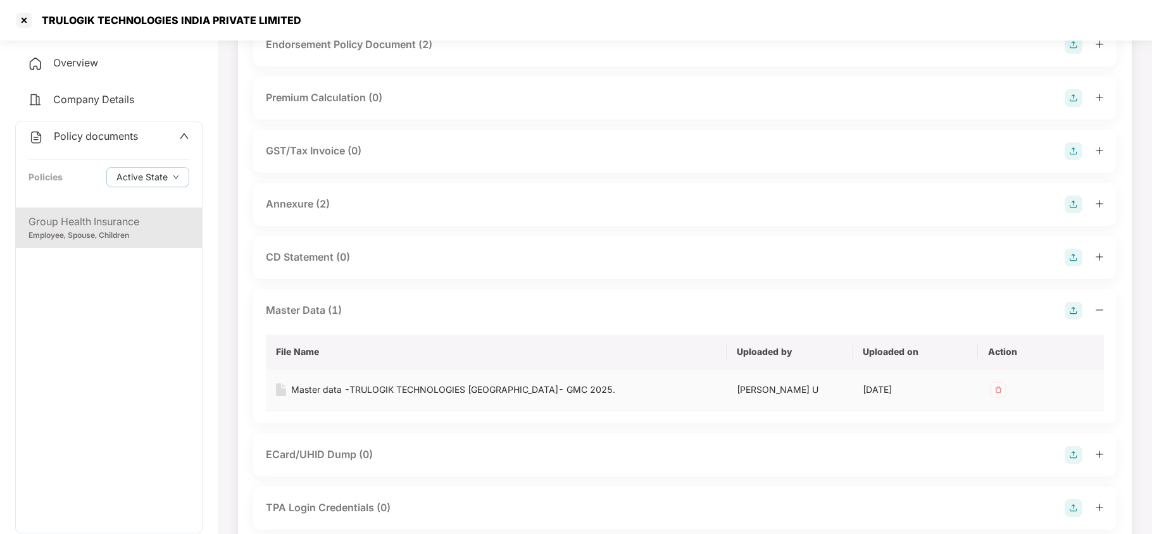
click at [446, 391] on div "Master data -TRULOGIK TECHNOLOGIES [GEOGRAPHIC_DATA]- GMC 2025." at bounding box center [453, 390] width 324 height 14
copy div "TRULOGIK TECHNOLOGIES INDIA PRIVATE LIMITED"
drag, startPoint x: 300, startPoint y: 20, endPoint x: 42, endPoint y: 24, distance: 258.3
click at [42, 24] on div "TRULOGIK TECHNOLOGIES INDIA PRIVATE LIMITED" at bounding box center [576, 20] width 1152 height 41
click at [29, 23] on div at bounding box center [24, 20] width 20 height 20
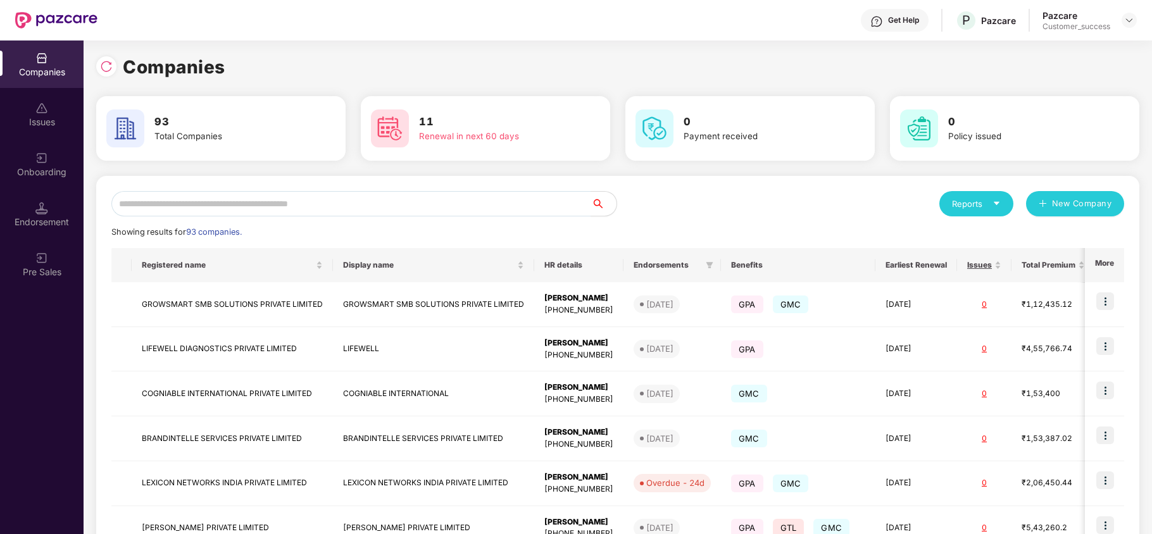
scroll to position [0, 0]
click at [170, 206] on input "text" at bounding box center [351, 203] width 480 height 25
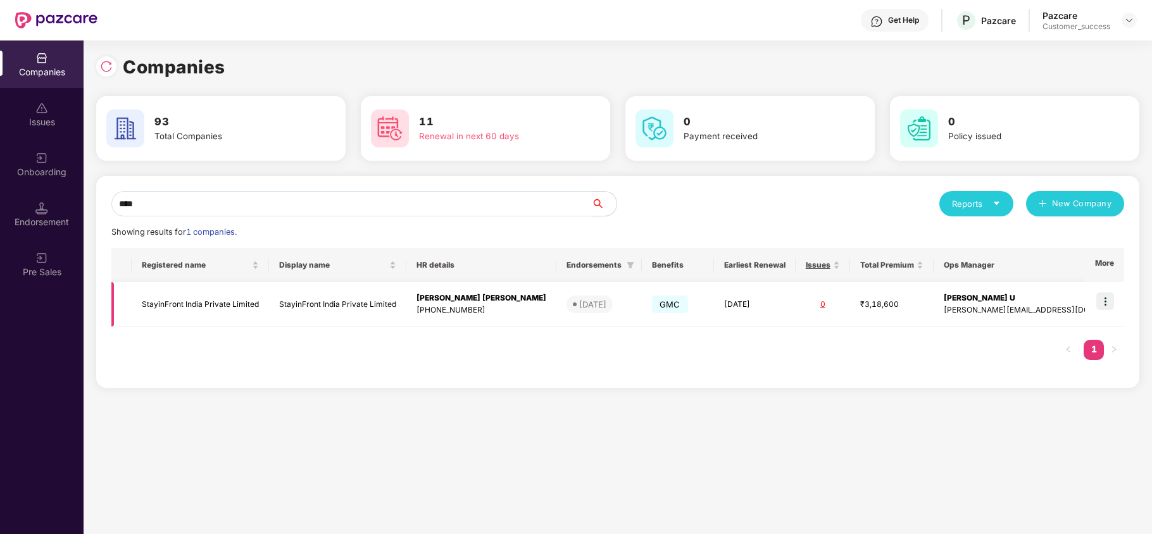
type input "****"
click at [201, 284] on td "StayinFront India Private Limited" at bounding box center [200, 304] width 137 height 45
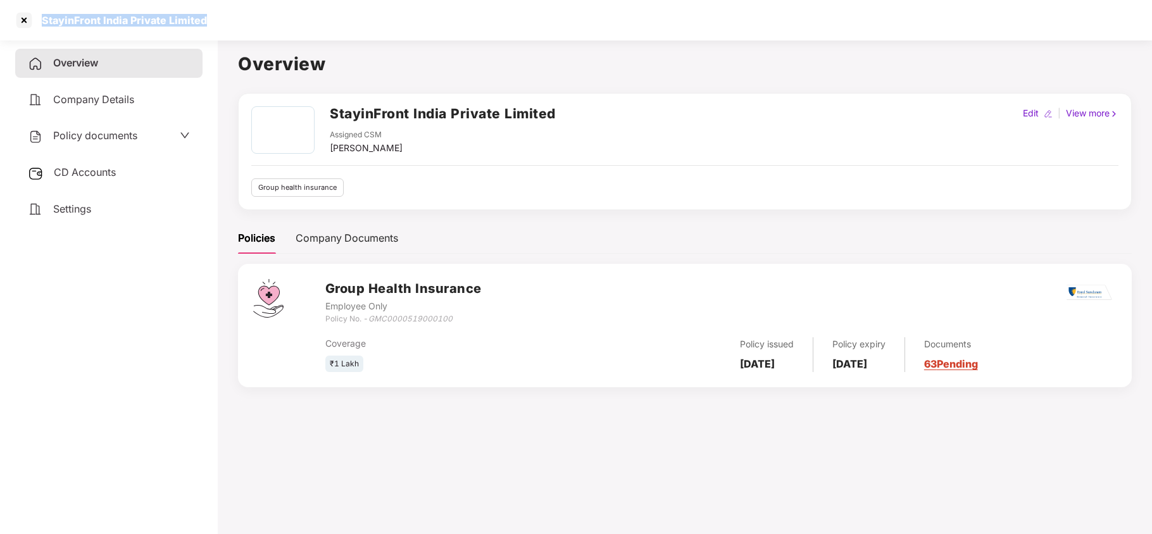
copy div "StayinFront India Private Limited"
drag, startPoint x: 206, startPoint y: 19, endPoint x: 36, endPoint y: 19, distance: 170.3
click at [36, 19] on div "StayinFront India Private Limited" at bounding box center [576, 20] width 1152 height 41
click at [28, 21] on div at bounding box center [24, 20] width 20 height 20
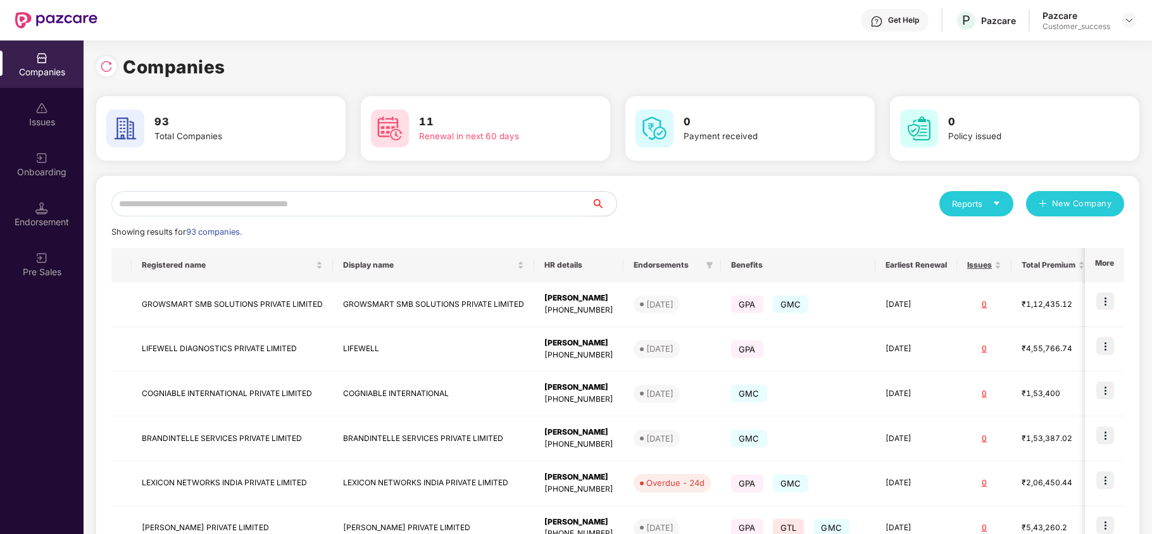
click at [229, 208] on input "text" at bounding box center [351, 203] width 480 height 25
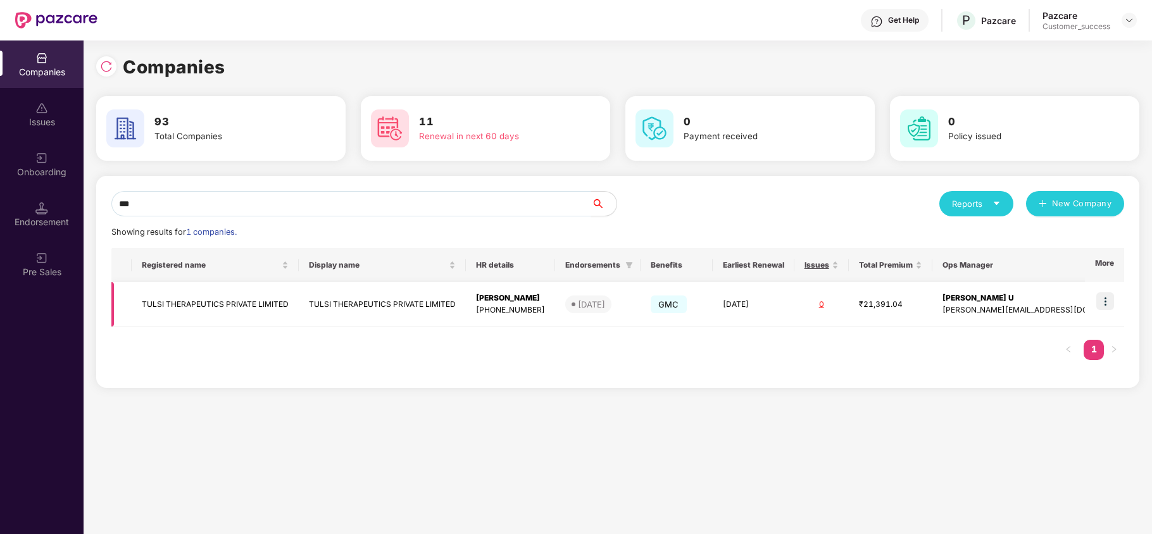
type input "***"
click at [213, 299] on td "TULSI THERAPEUTICS PRIVATE LIMITED" at bounding box center [215, 304] width 167 height 45
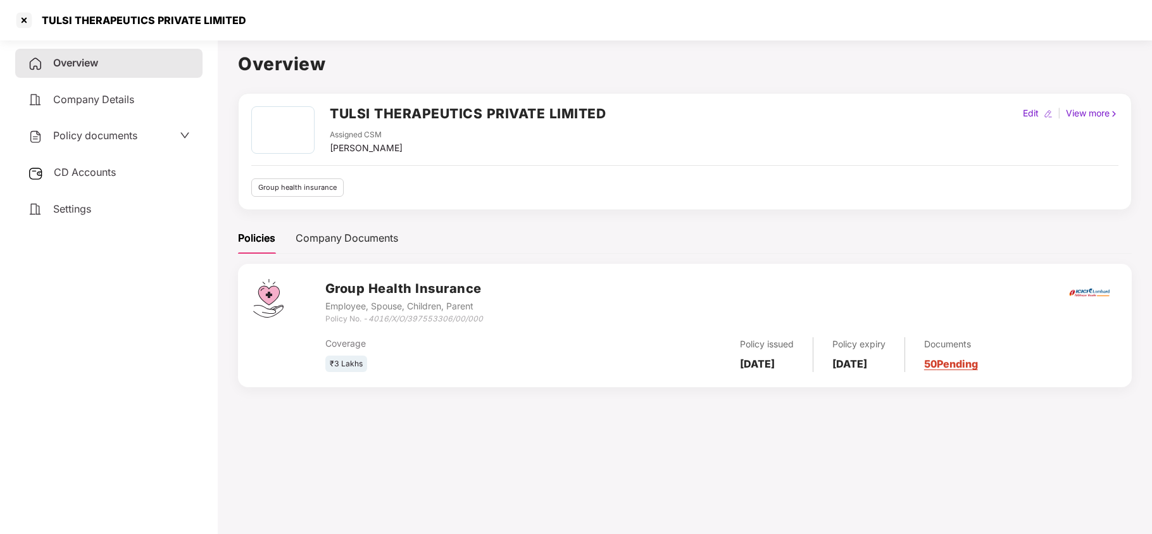
click at [82, 129] on span "Policy documents" at bounding box center [95, 135] width 84 height 13
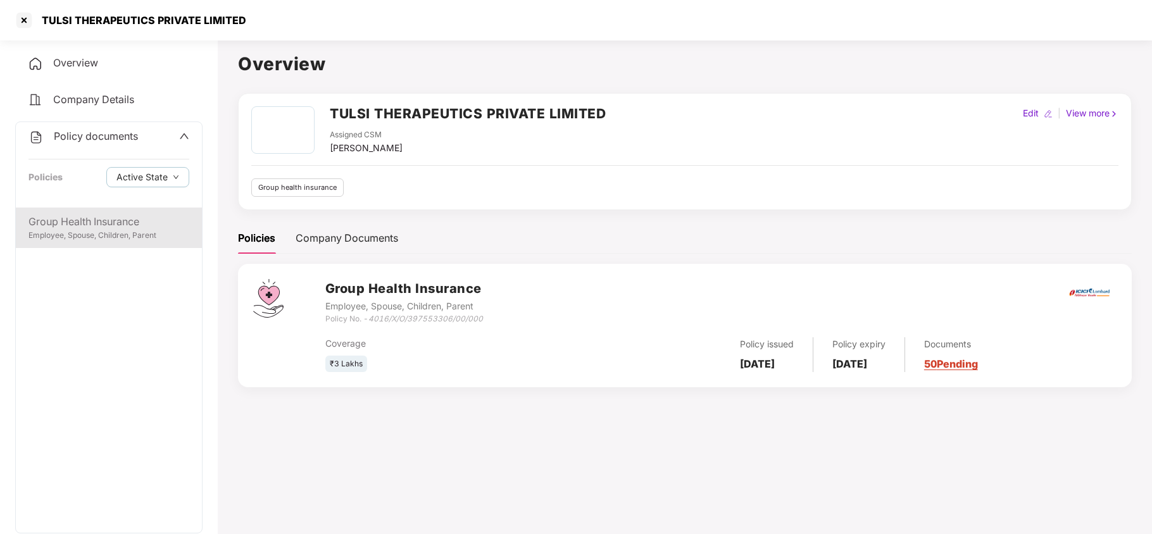
click at [104, 224] on div "Group Health Insurance" at bounding box center [108, 222] width 161 height 16
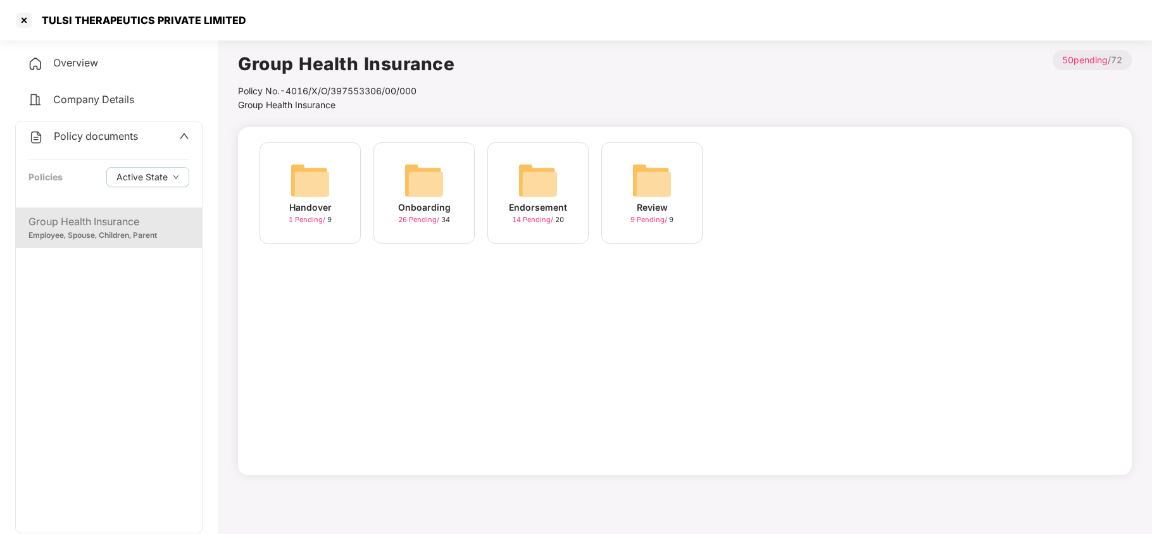
click at [515, 170] on div "Endorsement 14 Pending / 20" at bounding box center [537, 192] width 101 height 101
click at [441, 175] on img at bounding box center [424, 180] width 41 height 41
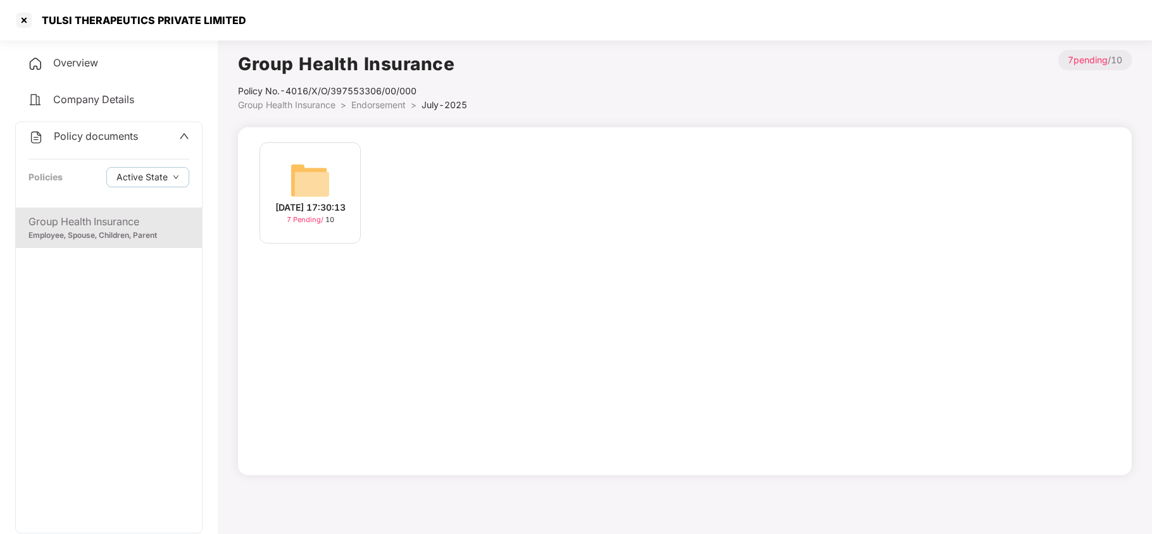
click at [311, 190] on img at bounding box center [310, 180] width 41 height 41
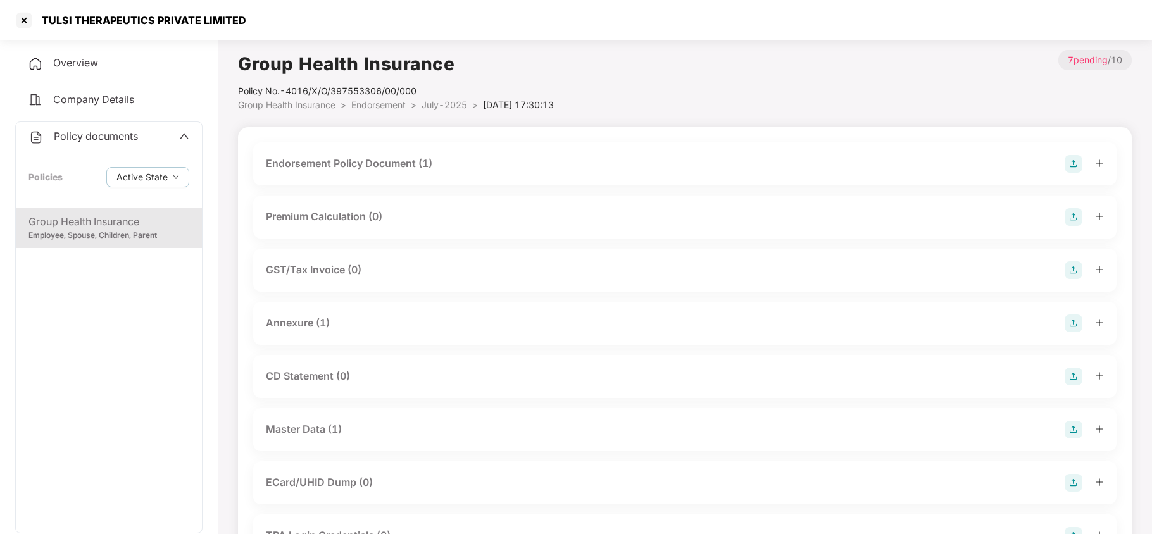
click at [328, 433] on div "Master Data (1)" at bounding box center [304, 430] width 76 height 16
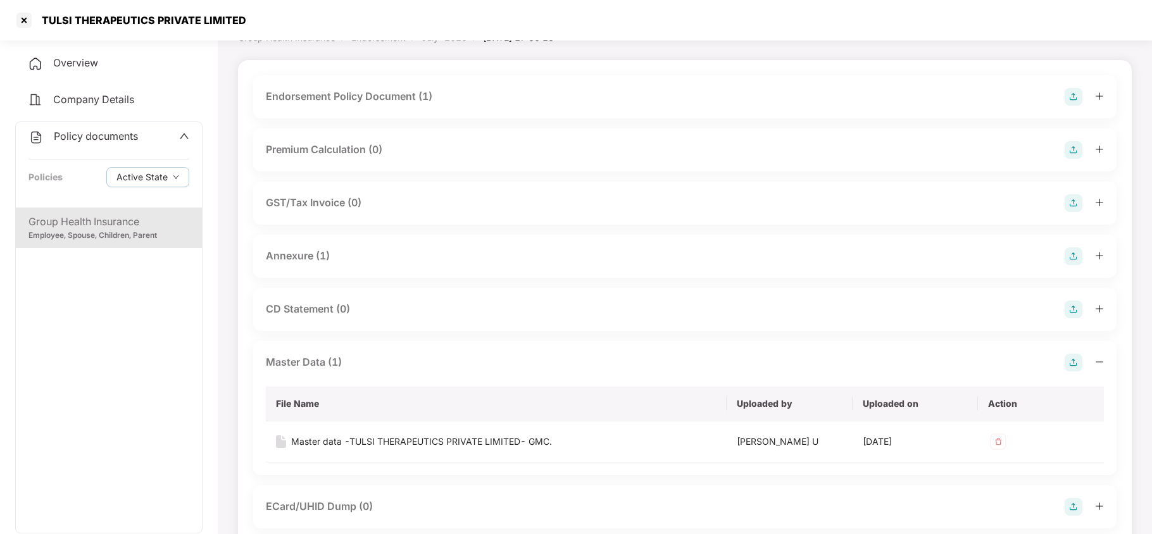
scroll to position [68, 0]
click at [536, 450] on td "Master data -TULSI THERAPEUTICS PRIVATE LIMITED- GMC." at bounding box center [496, 440] width 461 height 41
click at [537, 441] on div "Master data -TULSI THERAPEUTICS PRIVATE LIMITED- GMC." at bounding box center [421, 441] width 261 height 14
drag, startPoint x: 246, startPoint y: 23, endPoint x: 41, endPoint y: 34, distance: 204.8
click at [41, 34] on div "TULSI THERAPEUTICS PRIVATE LIMITED" at bounding box center [576, 20] width 1152 height 41
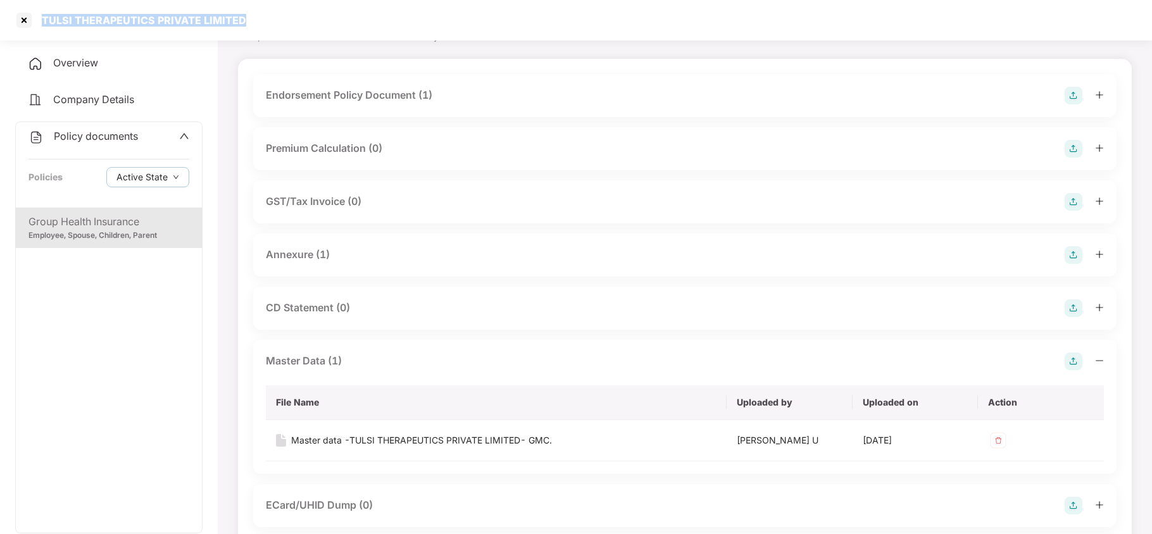
copy div "TULSI THERAPEUTICS PRIVATE LIMITED"
click at [21, 16] on div at bounding box center [24, 20] width 20 height 20
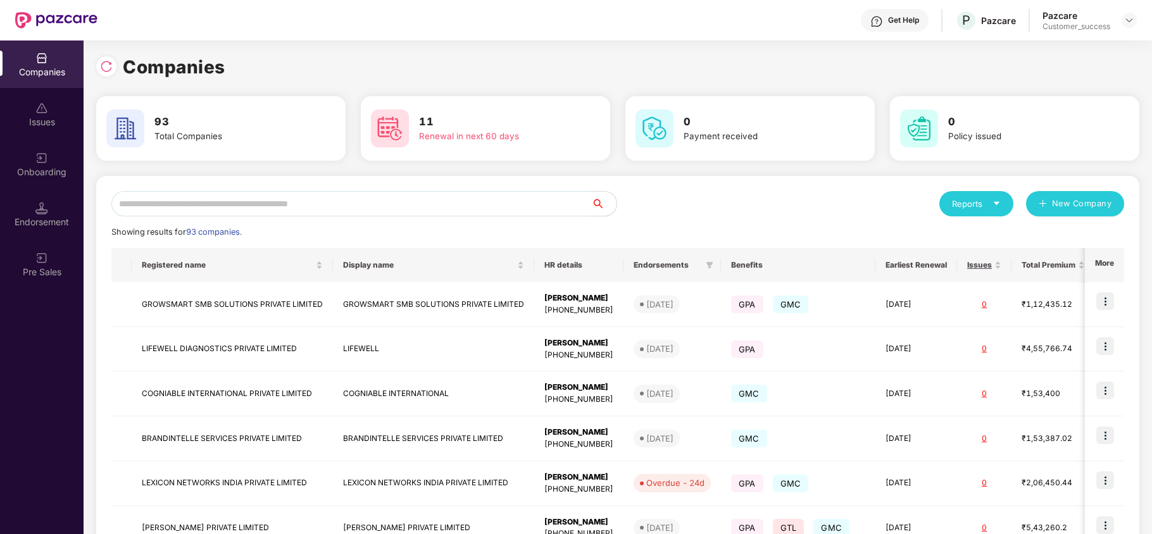
click at [213, 218] on div "Reports New Company Showing results for 93 companies. Registered name Display n…" at bounding box center [617, 483] width 1013 height 584
click at [216, 208] on input "text" at bounding box center [351, 203] width 480 height 25
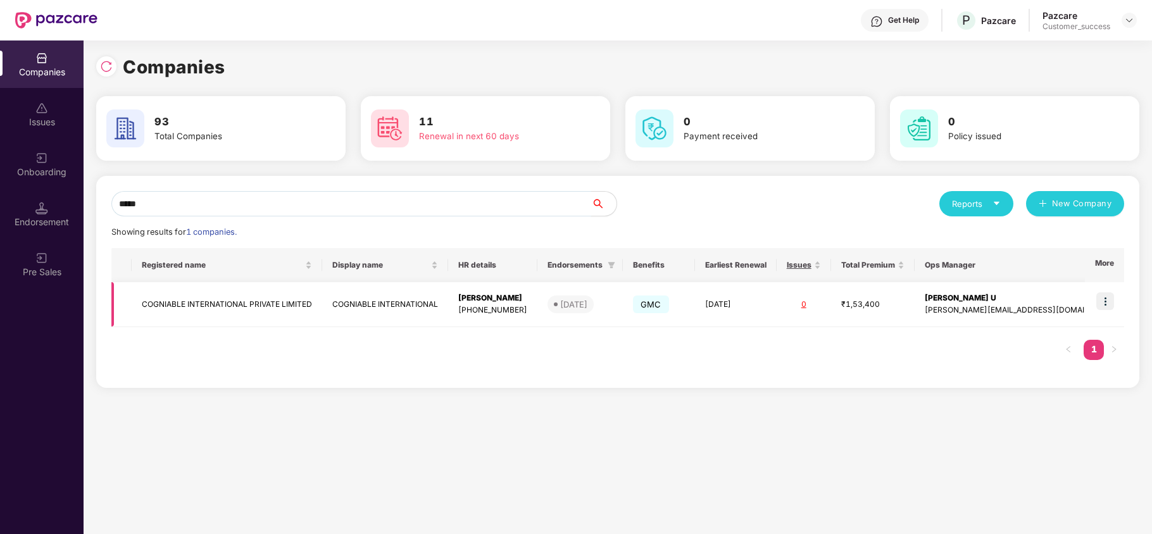
type input "*****"
click at [209, 312] on td "COGNIABLE INTERNATIONAL PRIVATE LIMITED" at bounding box center [227, 304] width 191 height 45
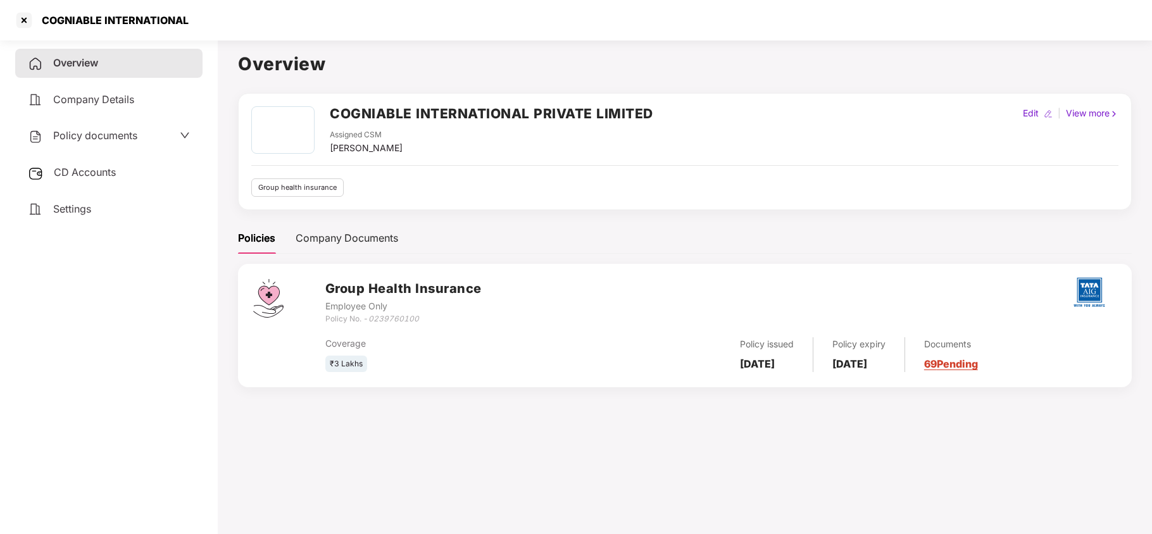
click at [82, 129] on span "Policy documents" at bounding box center [95, 135] width 84 height 13
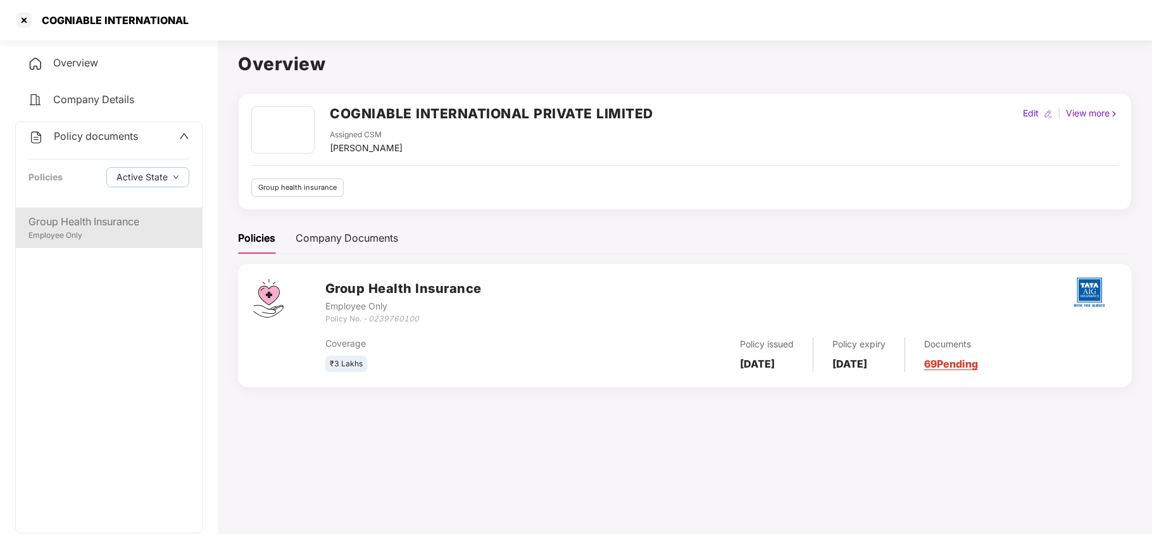
click at [97, 234] on div "Employee Only" at bounding box center [108, 236] width 161 height 12
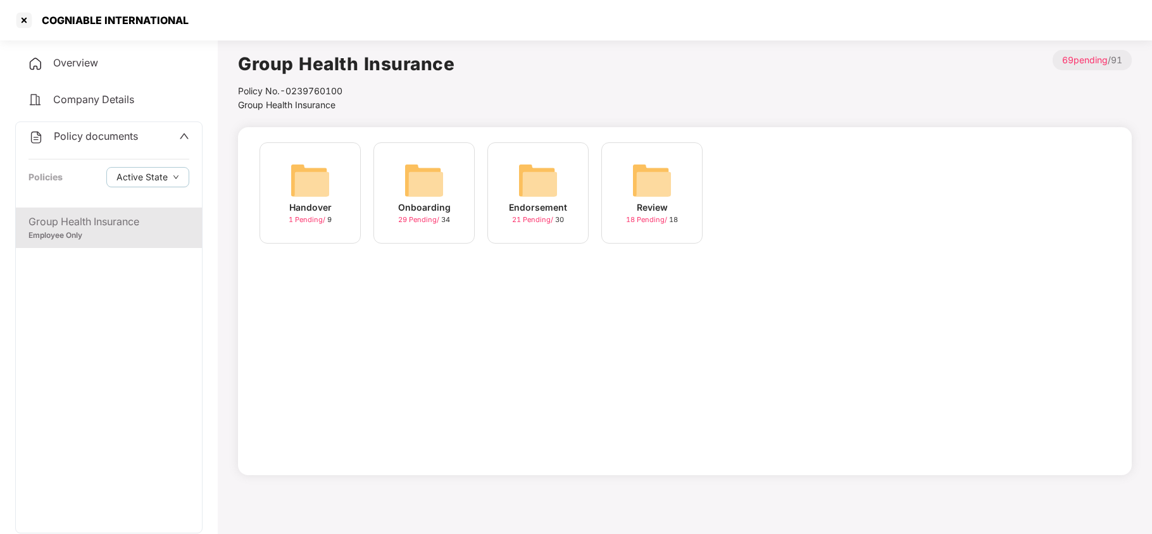
click at [538, 182] on img at bounding box center [538, 180] width 41 height 41
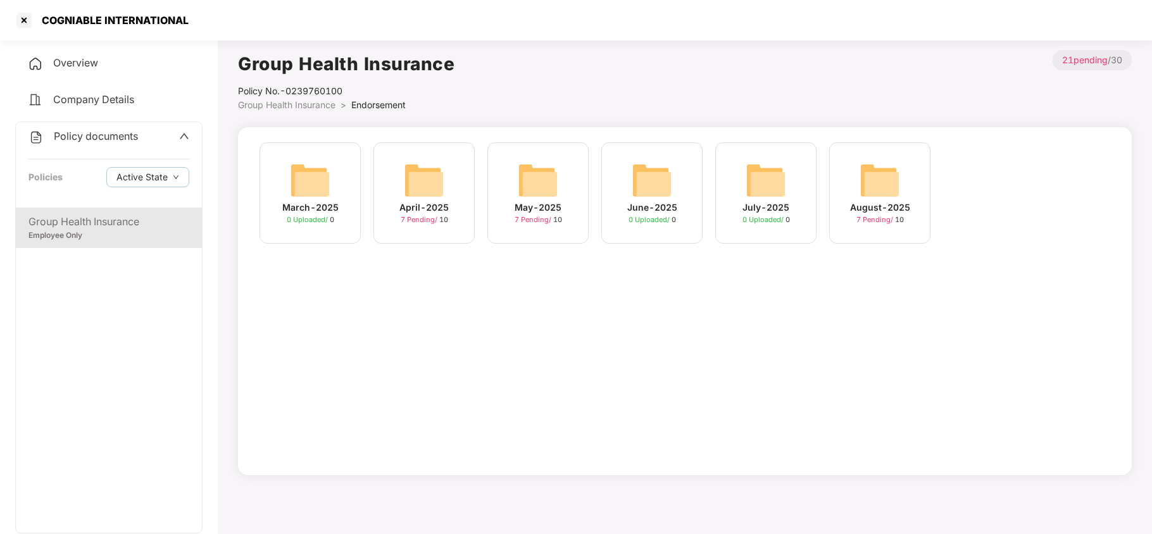
click at [861, 182] on img at bounding box center [880, 180] width 41 height 41
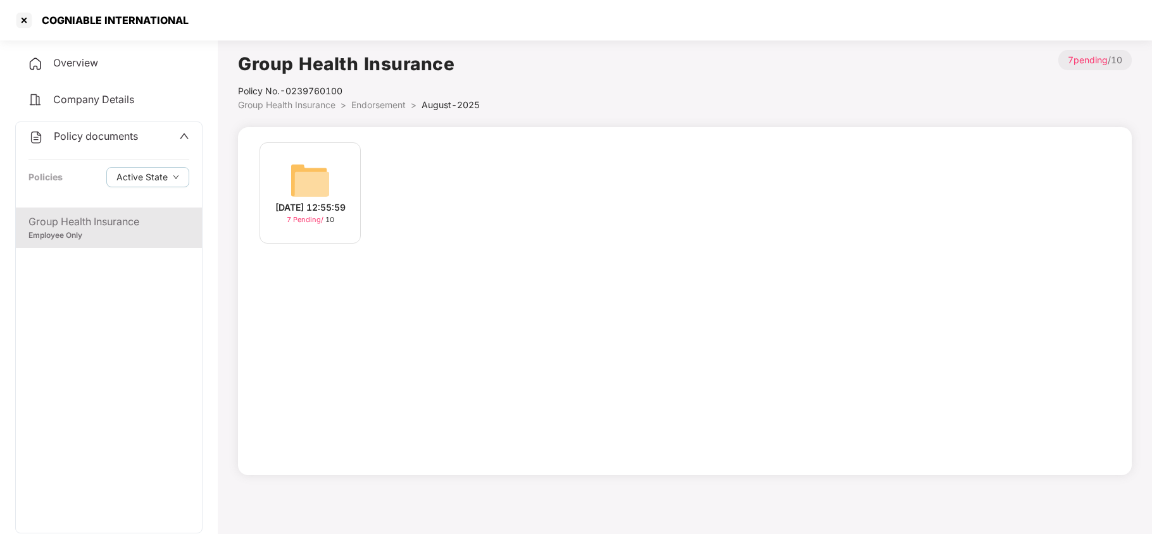
click at [318, 175] on img at bounding box center [310, 180] width 41 height 41
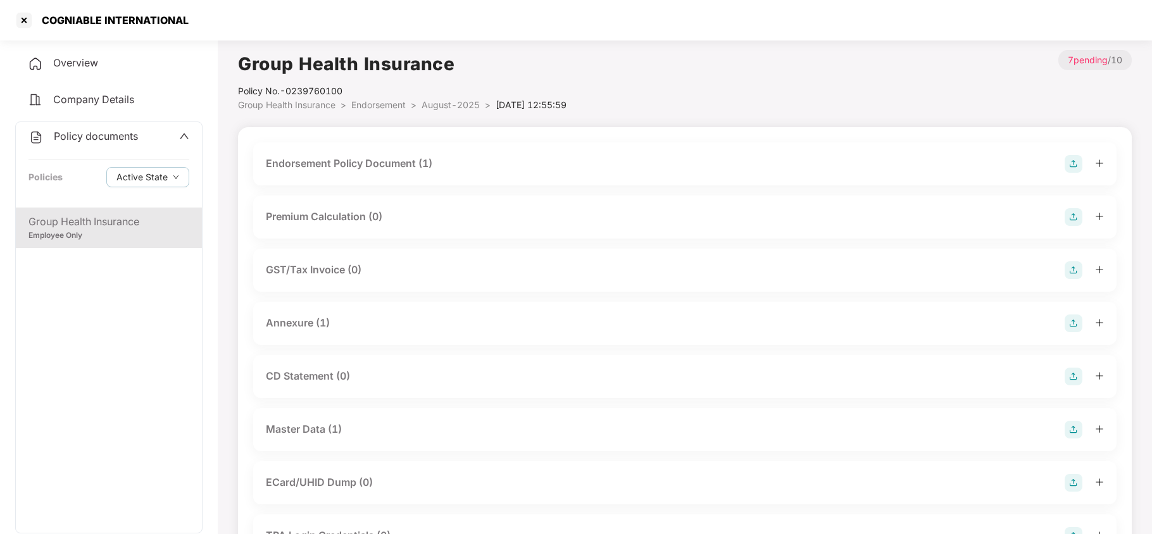
click at [344, 429] on div "Master Data (1)" at bounding box center [685, 430] width 838 height 18
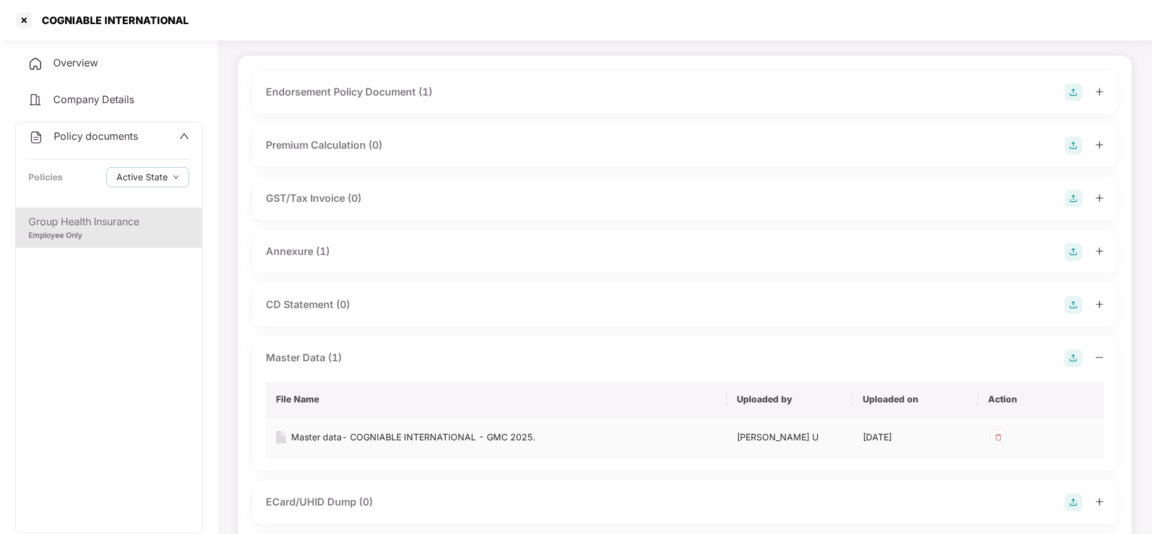
scroll to position [72, 0]
click at [513, 431] on div "Master data- COGNIABLE INTERNATIONAL - GMC 2025." at bounding box center [413, 437] width 244 height 14
copy div "COGNIABLE INTERNATIONAL"
drag, startPoint x: 191, startPoint y: 19, endPoint x: 44, endPoint y: 34, distance: 147.7
click at [44, 34] on div "COGNIABLE INTERNATIONAL" at bounding box center [576, 20] width 1152 height 41
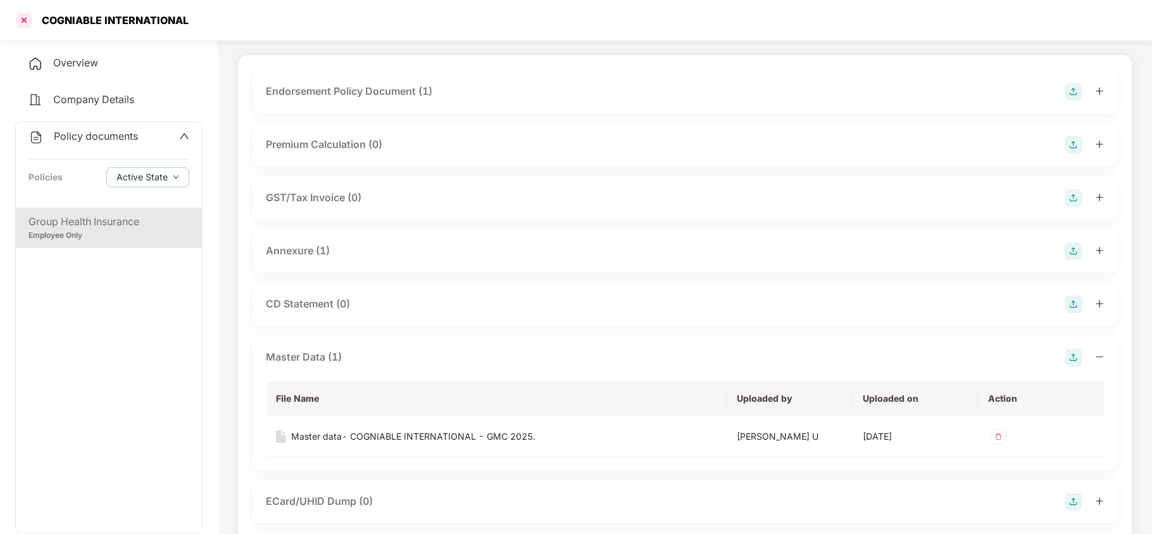
click at [25, 22] on div at bounding box center [24, 20] width 20 height 20
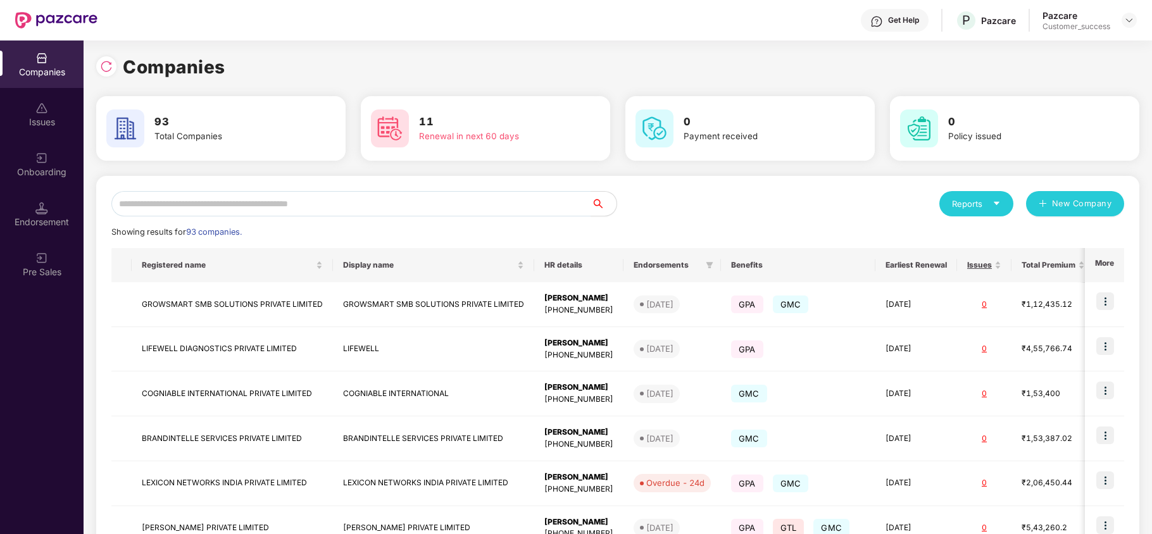
scroll to position [0, 0]
click at [251, 196] on input "text" at bounding box center [351, 203] width 480 height 25
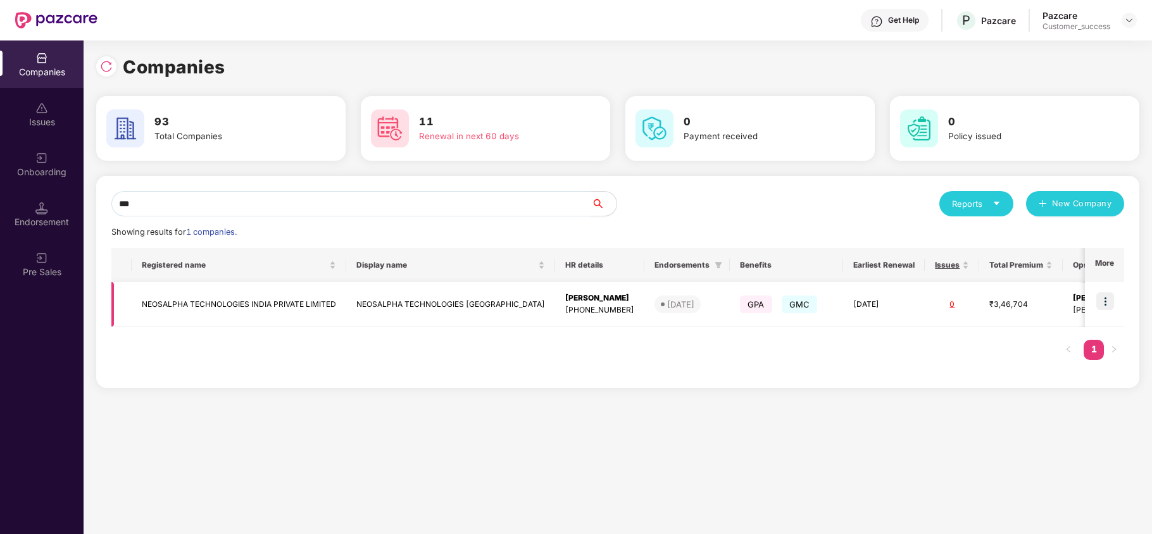
type input "***"
click at [1105, 306] on img at bounding box center [1106, 301] width 18 height 18
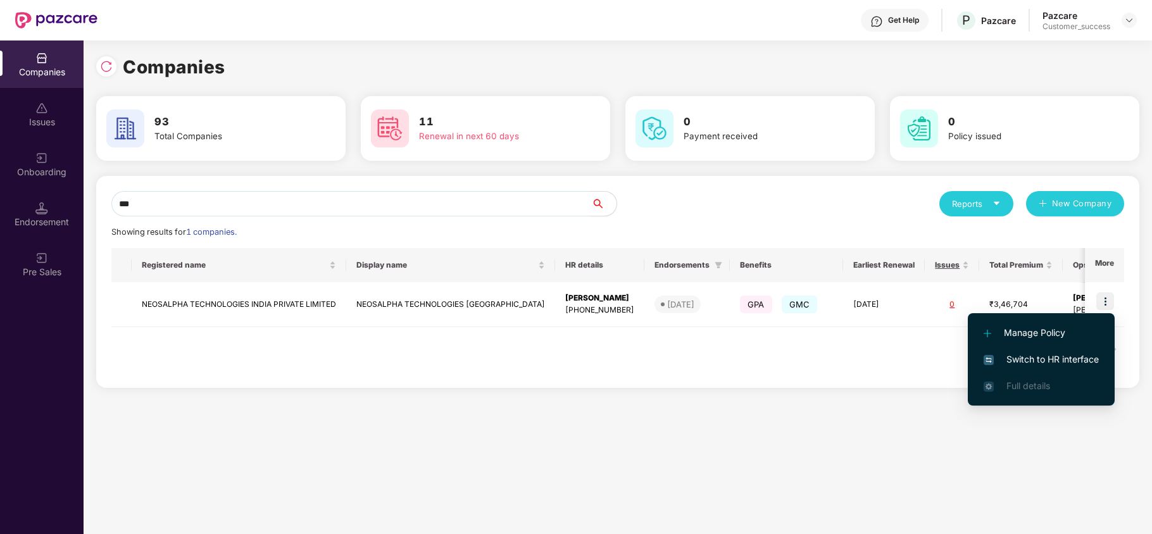
click at [1070, 353] on span "Switch to HR interface" at bounding box center [1041, 360] width 115 height 14
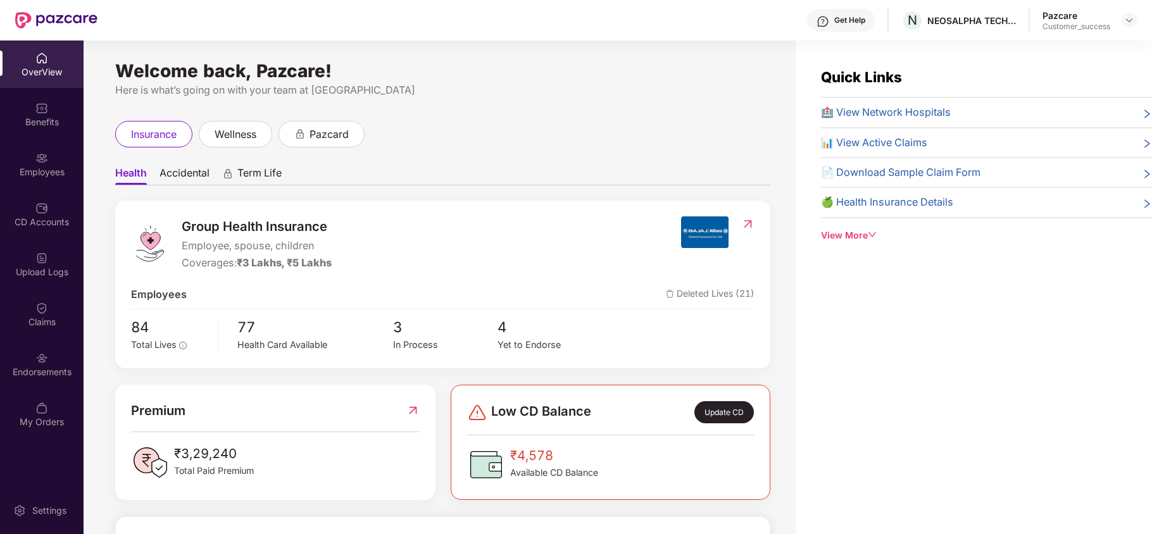
click at [27, 163] on div "Employees" at bounding box center [42, 164] width 84 height 47
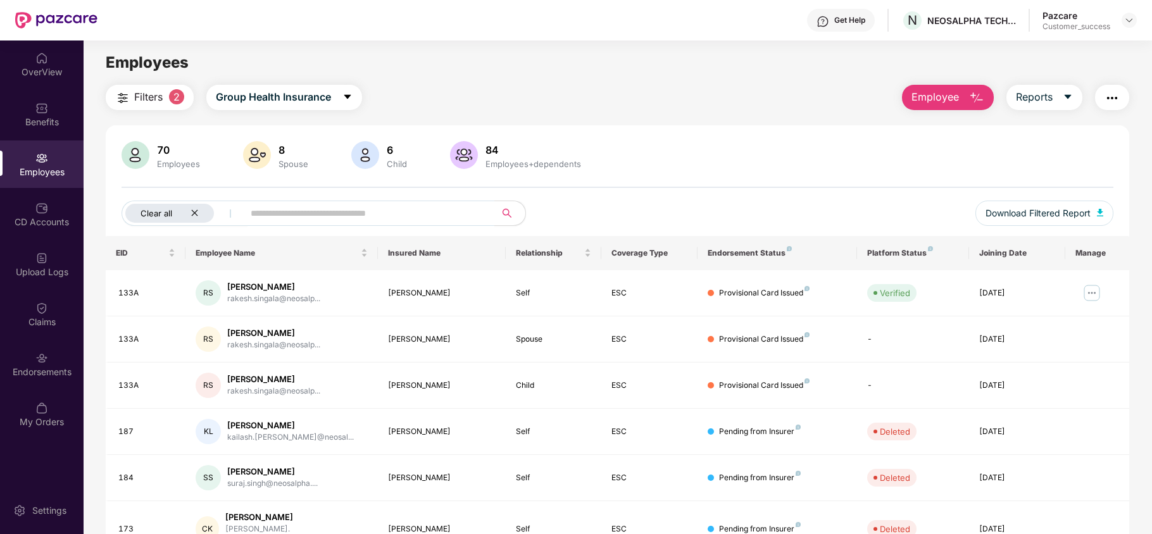
click at [188, 213] on div "Clear all" at bounding box center [169, 213] width 89 height 19
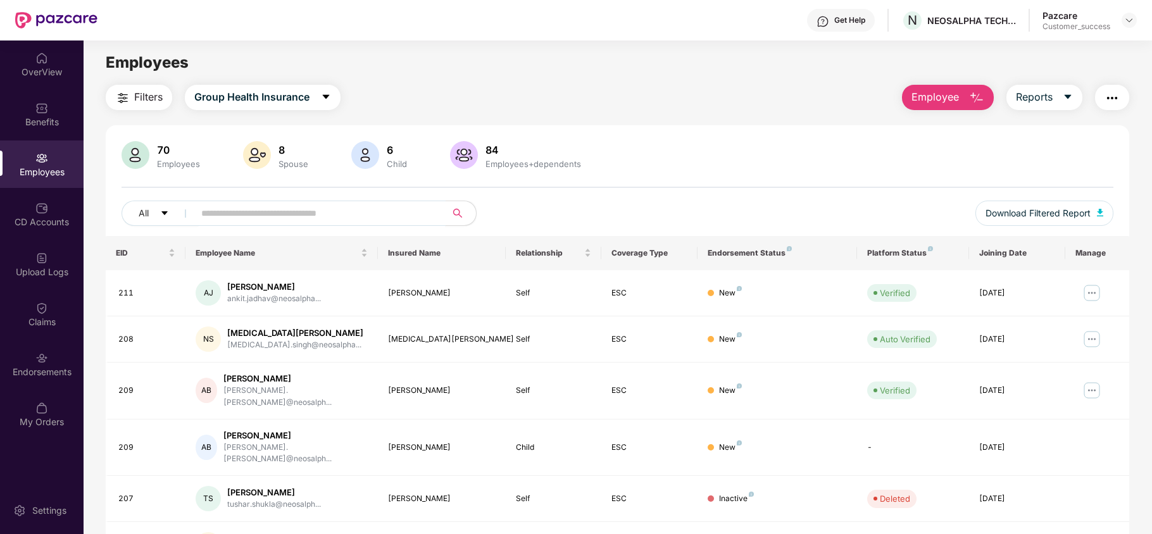
click at [229, 215] on input "text" at bounding box center [314, 213] width 227 height 19
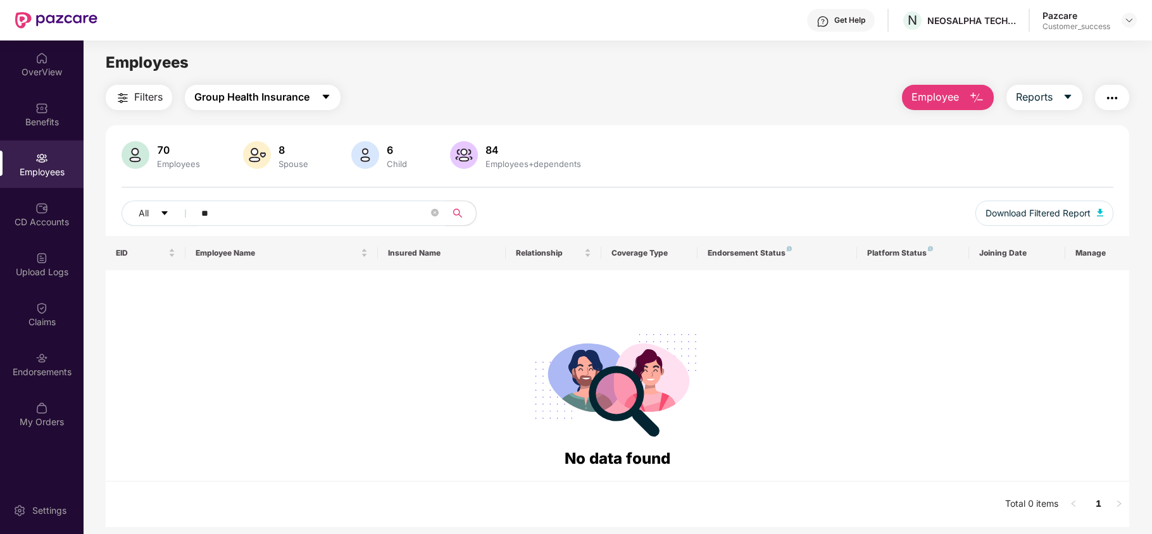
type input "**"
click at [285, 99] on span "Group Health Insurance" at bounding box center [251, 97] width 115 height 16
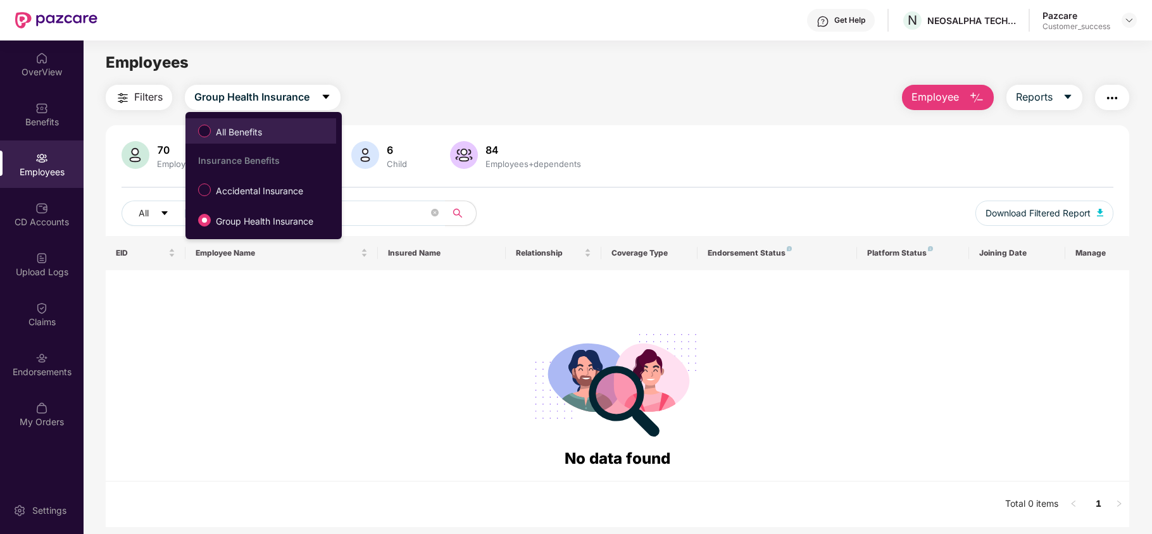
click at [267, 133] on span "All Benefits" at bounding box center [239, 132] width 56 height 14
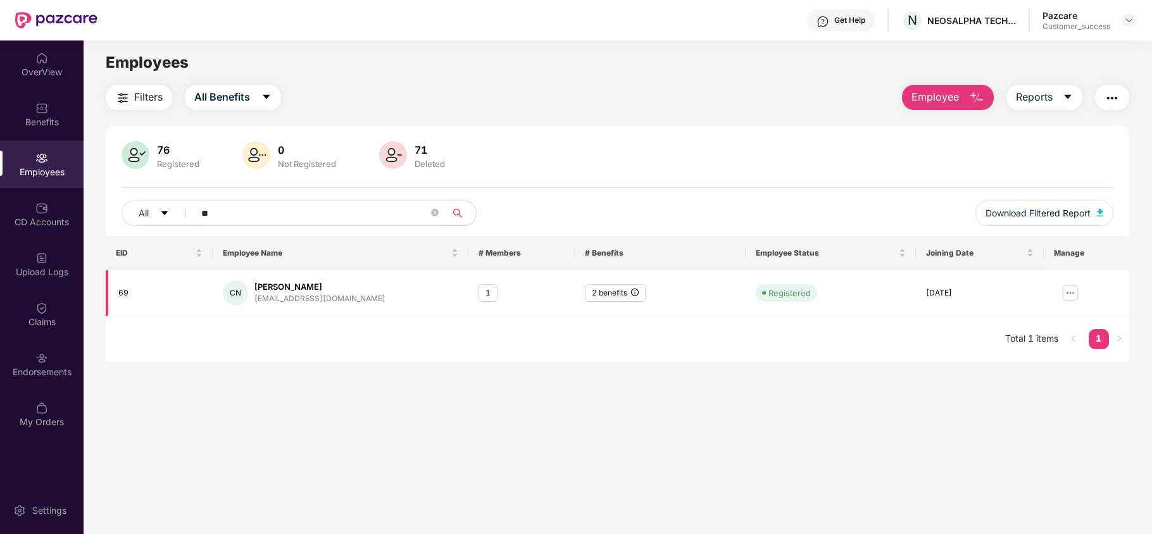
click at [642, 296] on div "2 benefits" at bounding box center [615, 293] width 61 height 18
click at [631, 294] on div "2 benefits" at bounding box center [615, 293] width 61 height 18
drag, startPoint x: 994, startPoint y: 418, endPoint x: 654, endPoint y: 425, distance: 340.1
click at [654, 425] on main "Employees Filters All Benefits Employee Reports 76 Registered 0 Not Registered …" at bounding box center [618, 308] width 1068 height 534
click at [930, 94] on span "Employee" at bounding box center [935, 97] width 47 height 16
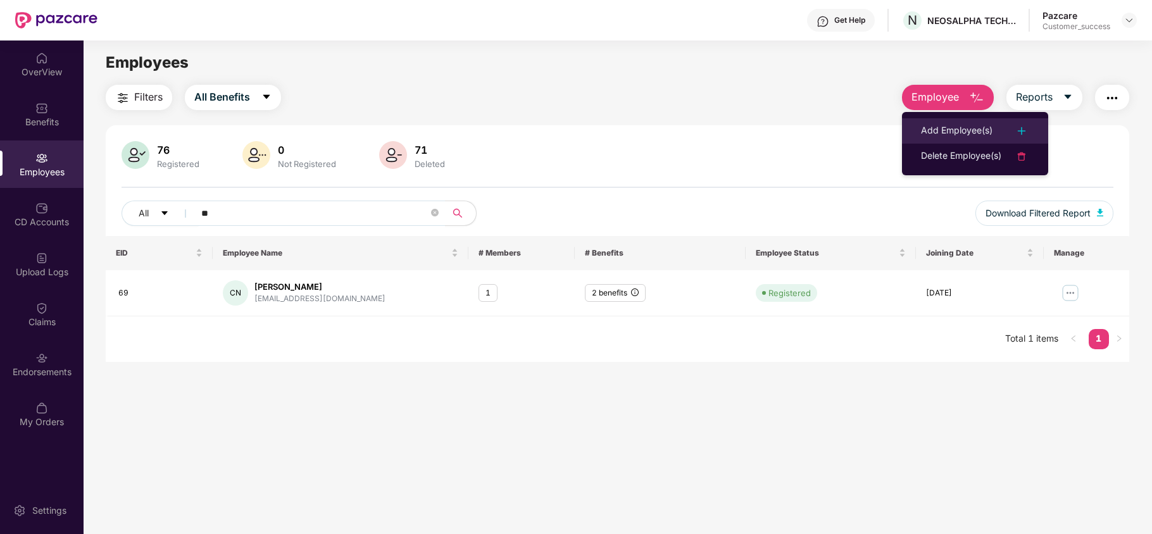
click at [924, 132] on div "Add Employee(s)" at bounding box center [957, 130] width 72 height 15
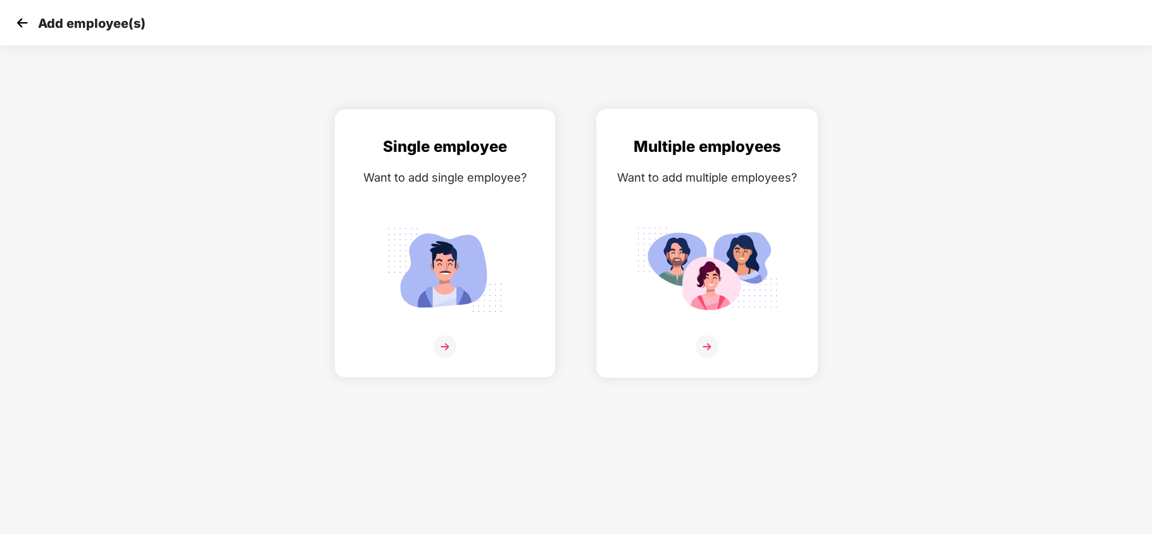
click at [675, 226] on img at bounding box center [707, 270] width 142 height 99
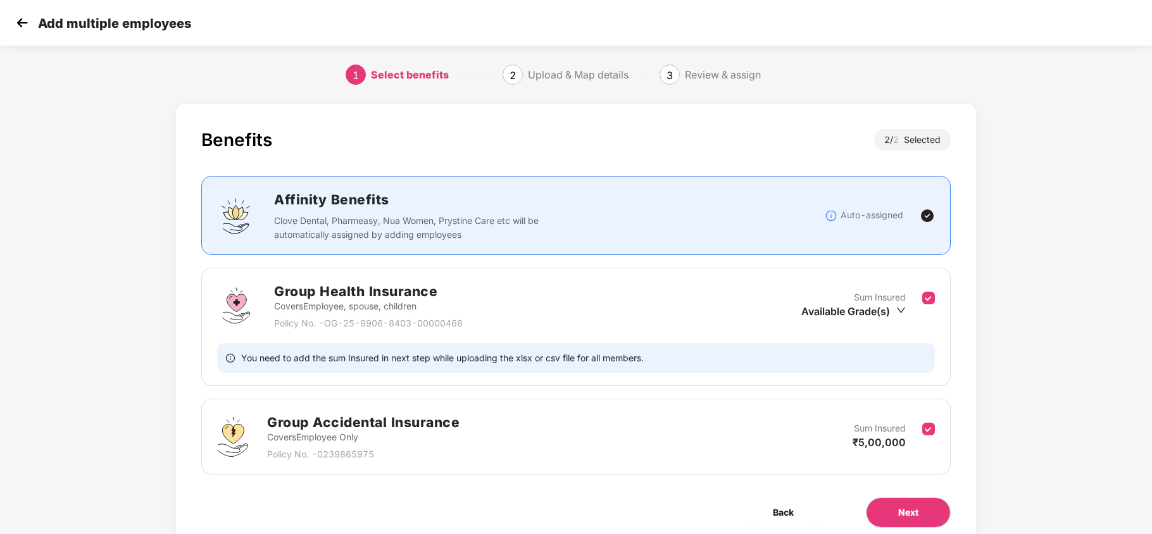
scroll to position [52, 0]
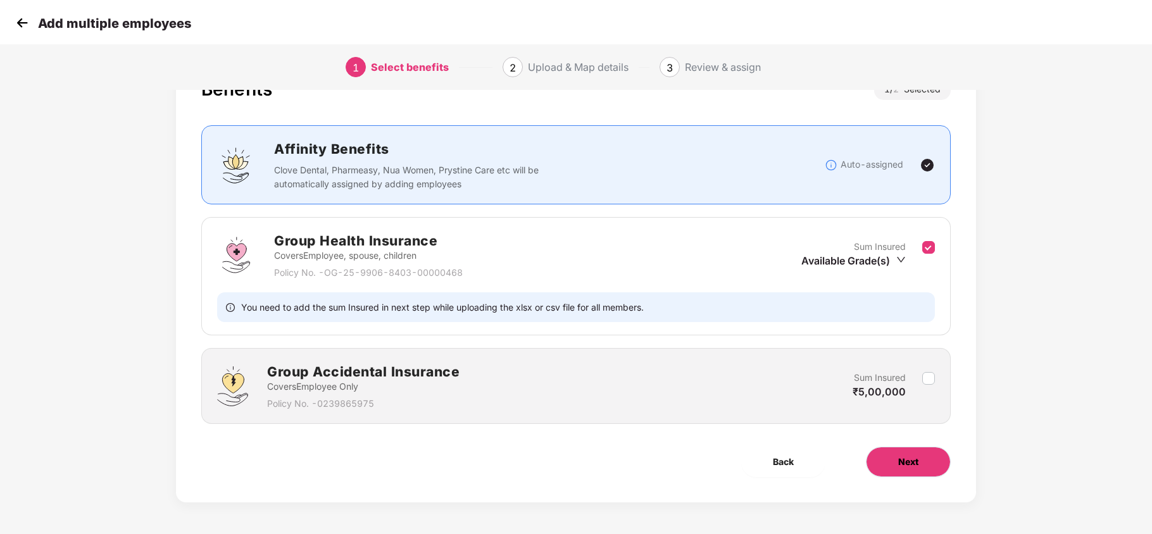
click at [915, 455] on span "Next" at bounding box center [908, 462] width 20 height 14
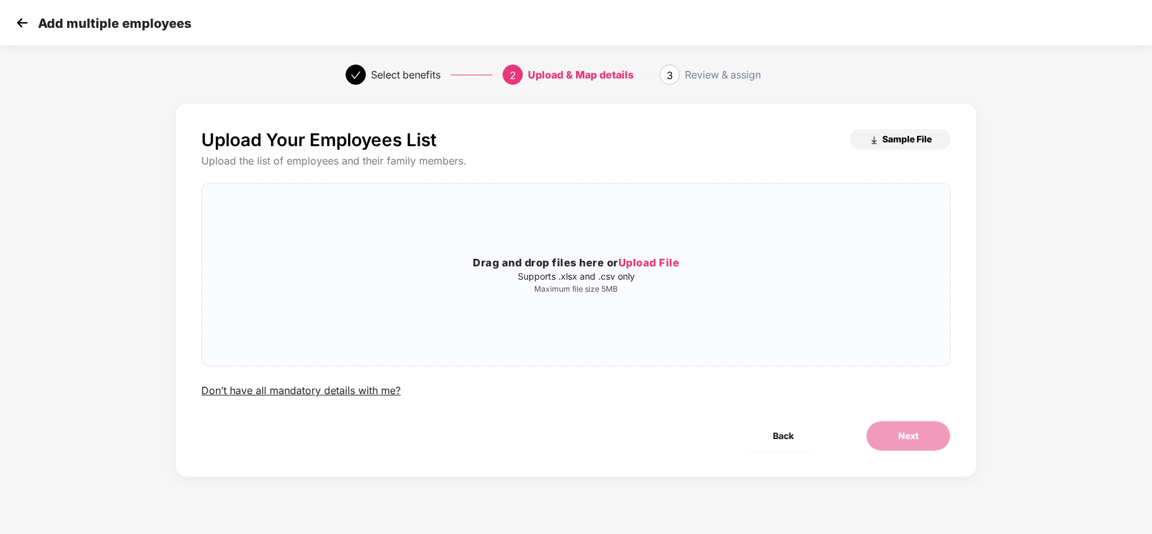
click at [885, 141] on span "Sample File" at bounding box center [907, 139] width 49 height 12
click at [21, 18] on img at bounding box center [22, 22] width 19 height 19
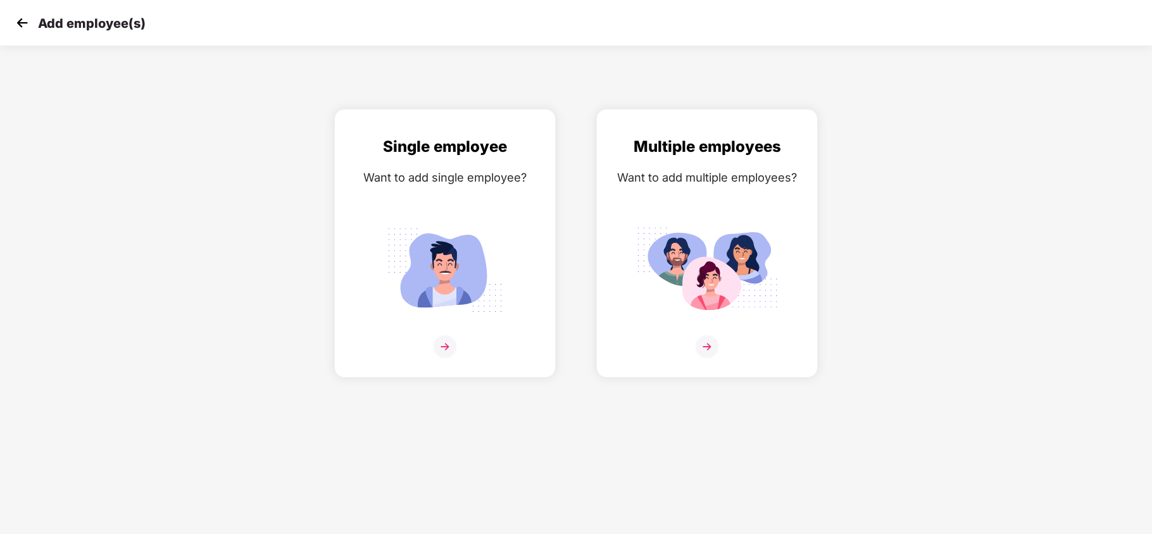
click at [23, 19] on img at bounding box center [22, 22] width 19 height 19
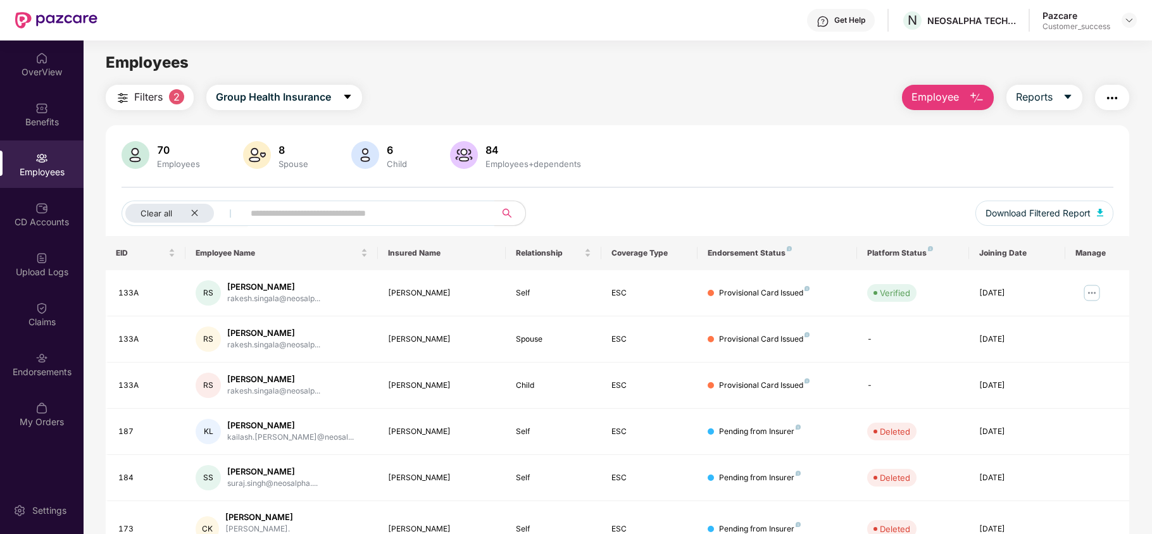
click at [1128, 28] on div "Pazcare Customer_success" at bounding box center [1090, 20] width 94 height 22
click at [1123, 19] on div at bounding box center [1129, 20] width 15 height 15
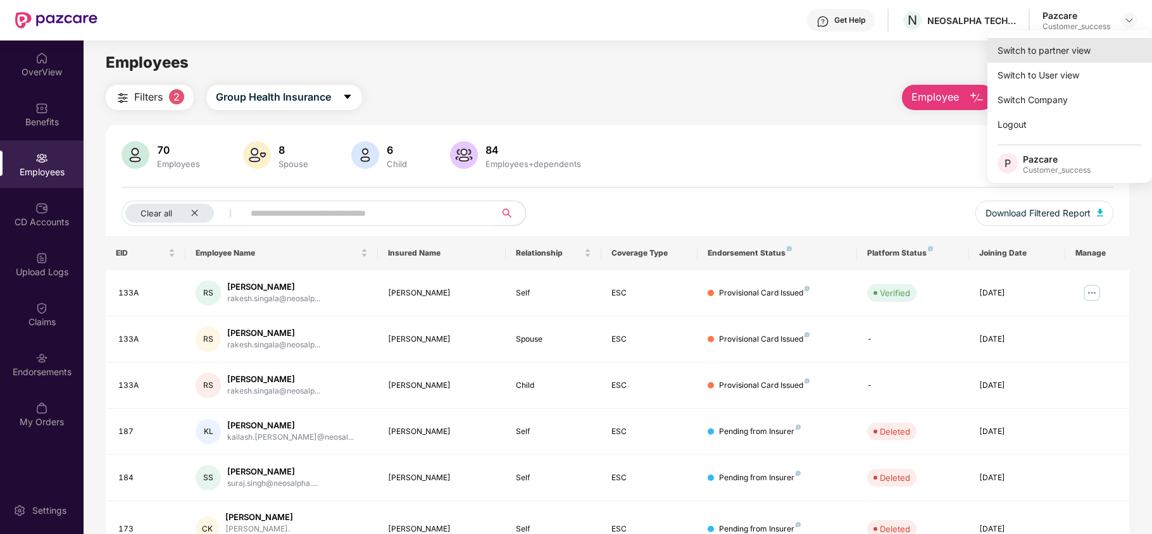
click at [1048, 43] on div "Switch to partner view" at bounding box center [1070, 50] width 165 height 25
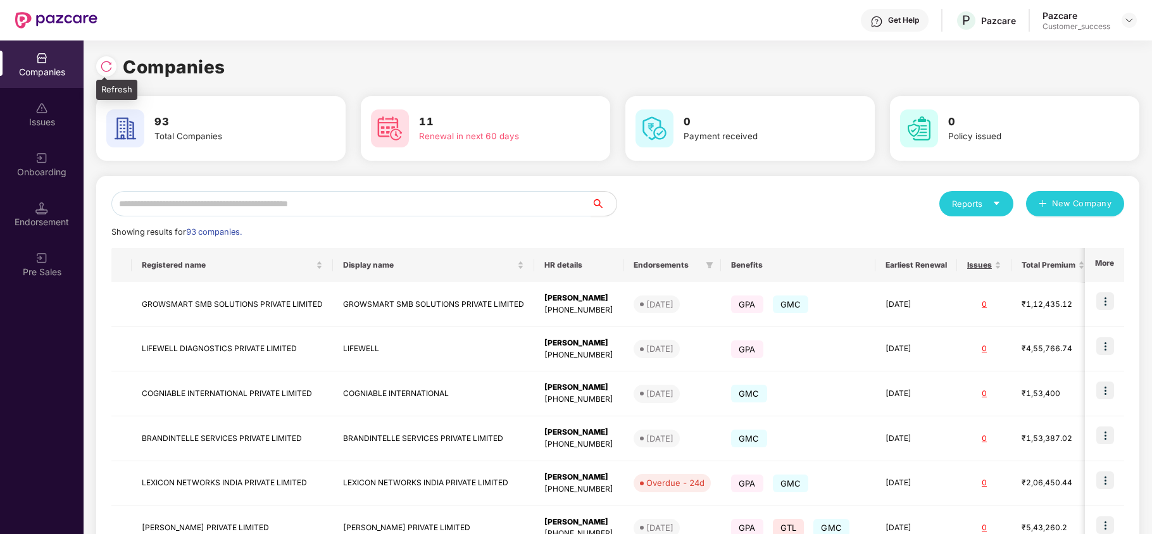
click at [107, 66] on img at bounding box center [106, 66] width 13 height 13
click at [170, 201] on input "text" at bounding box center [351, 203] width 480 height 25
click at [117, 54] on div at bounding box center [109, 64] width 27 height 23
click at [113, 59] on div at bounding box center [106, 66] width 20 height 20
click at [166, 203] on input "text" at bounding box center [351, 203] width 480 height 25
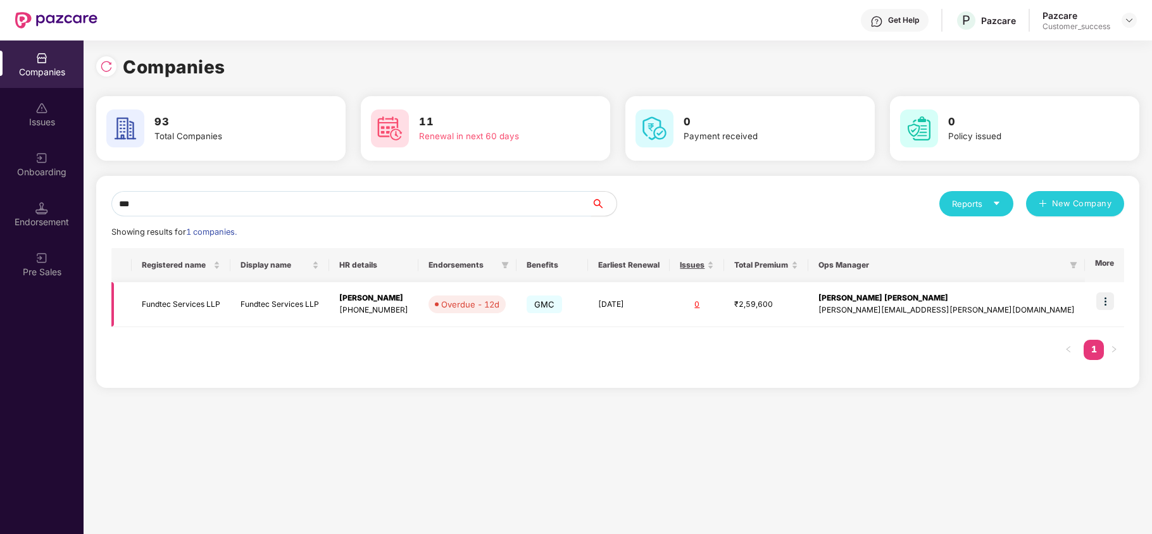
type input "***"
click at [1107, 300] on img at bounding box center [1106, 301] width 18 height 18
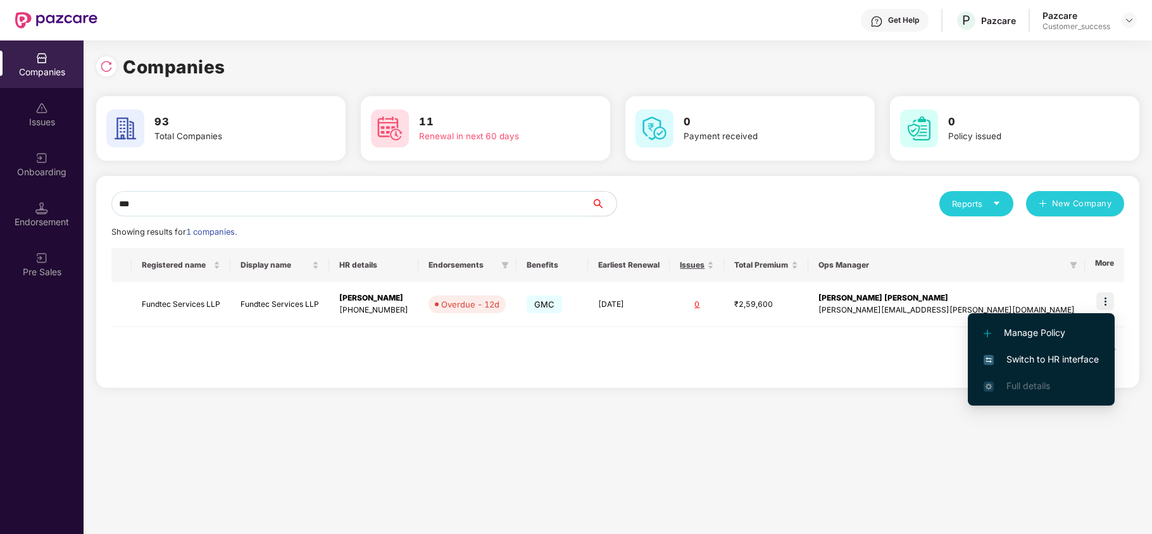
click at [1061, 355] on span "Switch to HR interface" at bounding box center [1041, 360] width 115 height 14
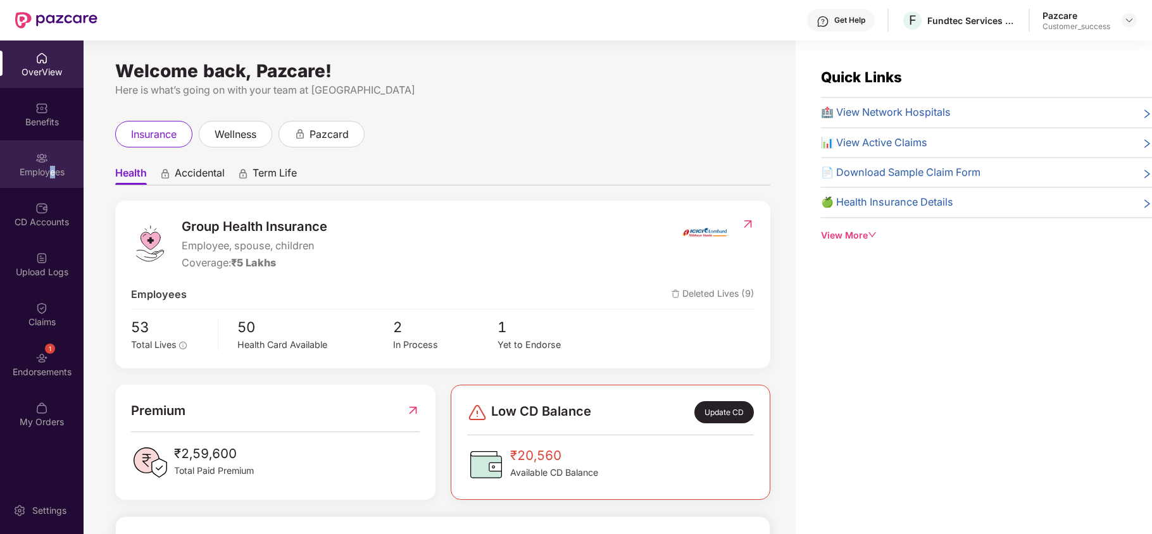
click at [51, 163] on div "Employees" at bounding box center [42, 164] width 84 height 47
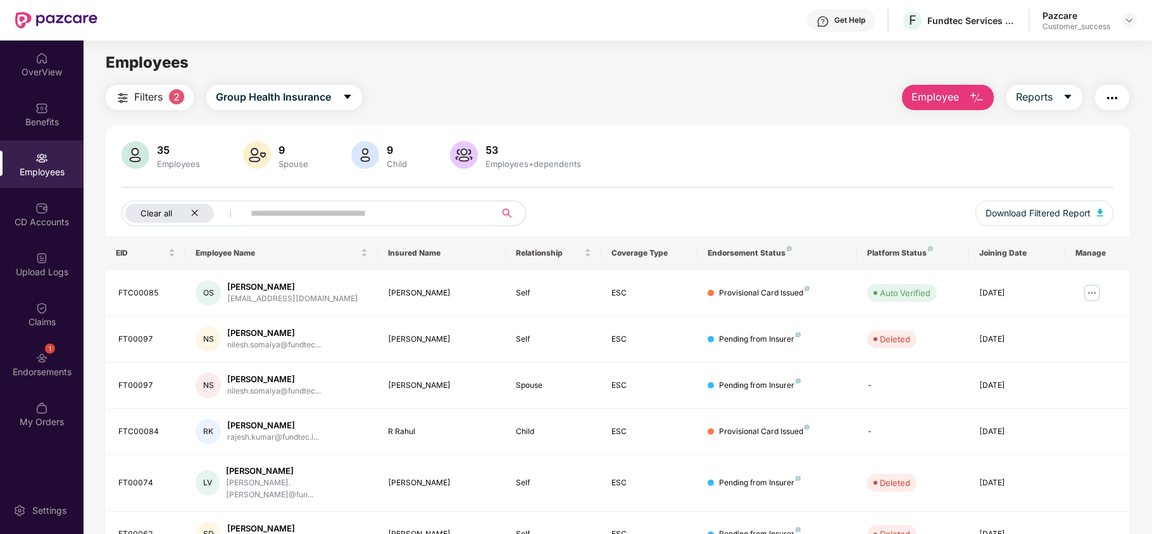
click at [198, 214] on icon "close" at bounding box center [195, 213] width 8 height 8
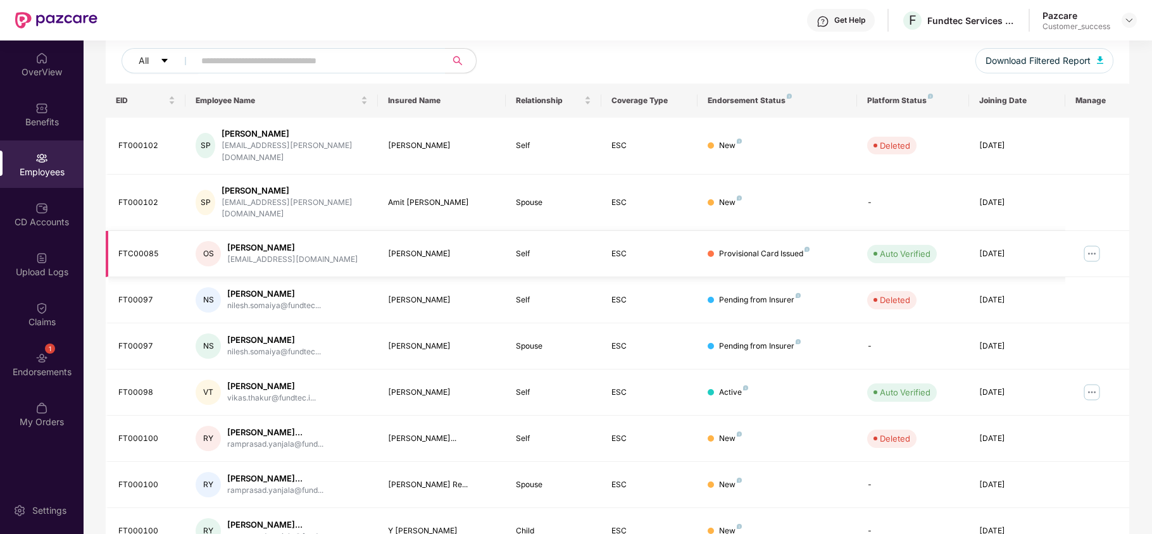
scroll to position [91, 0]
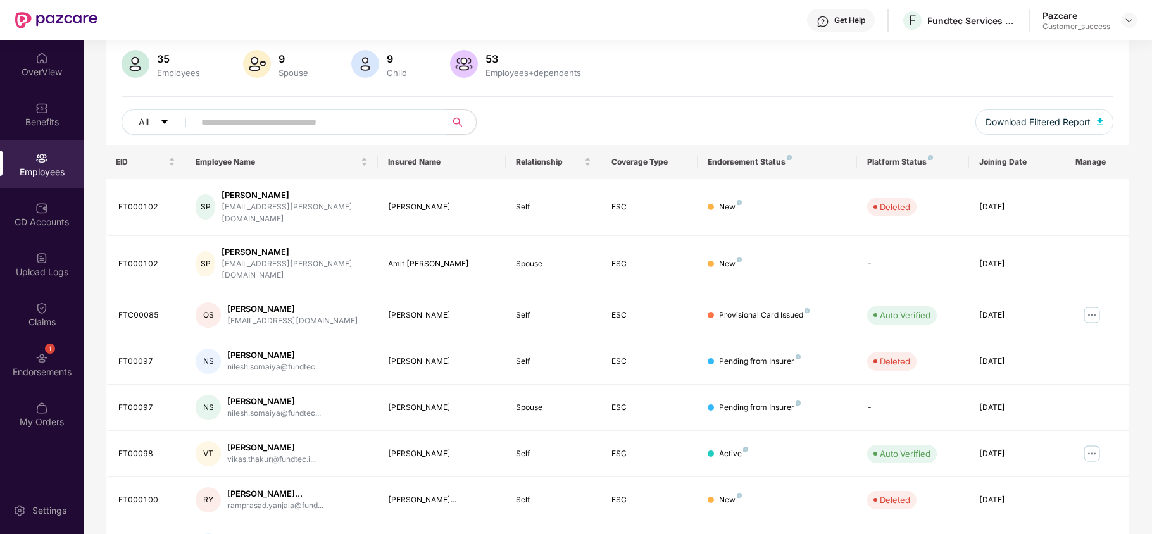
click at [318, 123] on input "text" at bounding box center [314, 122] width 227 height 19
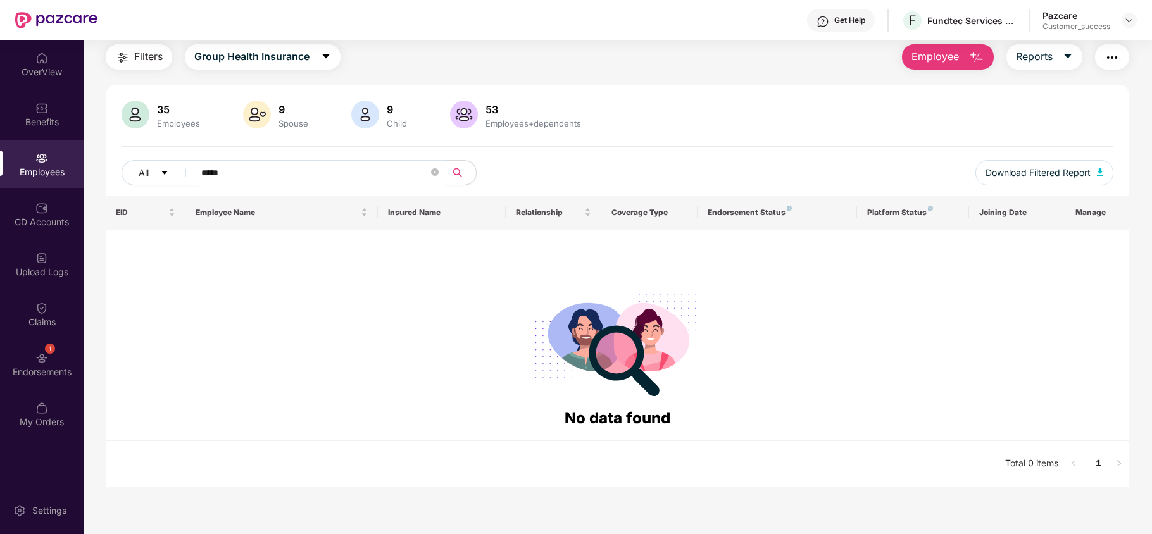
scroll to position [41, 0]
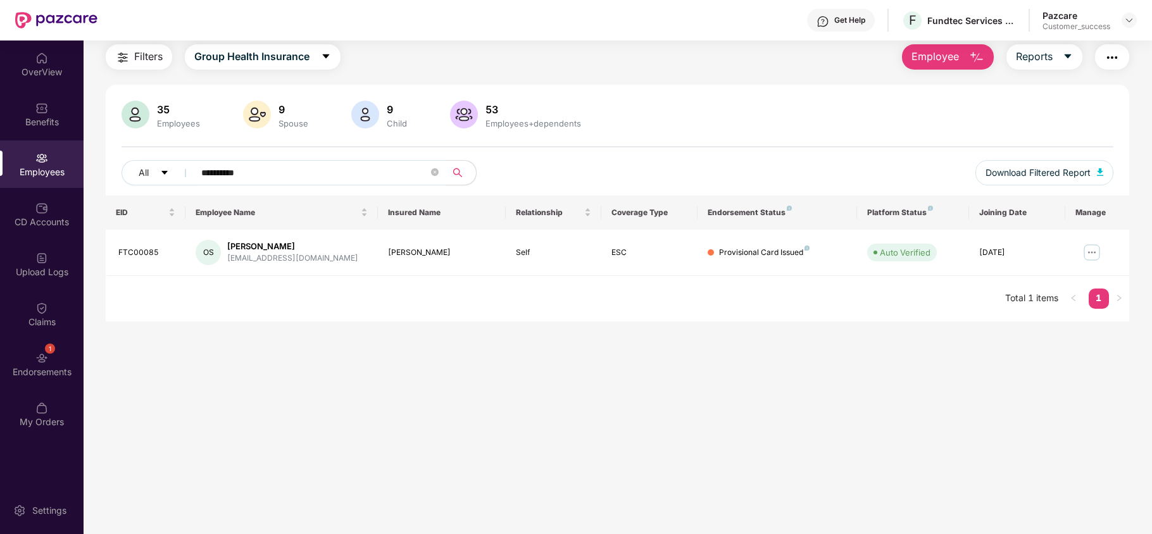
type input "**********"
